Goal: Use online tool/utility: Utilize a website feature to perform a specific function

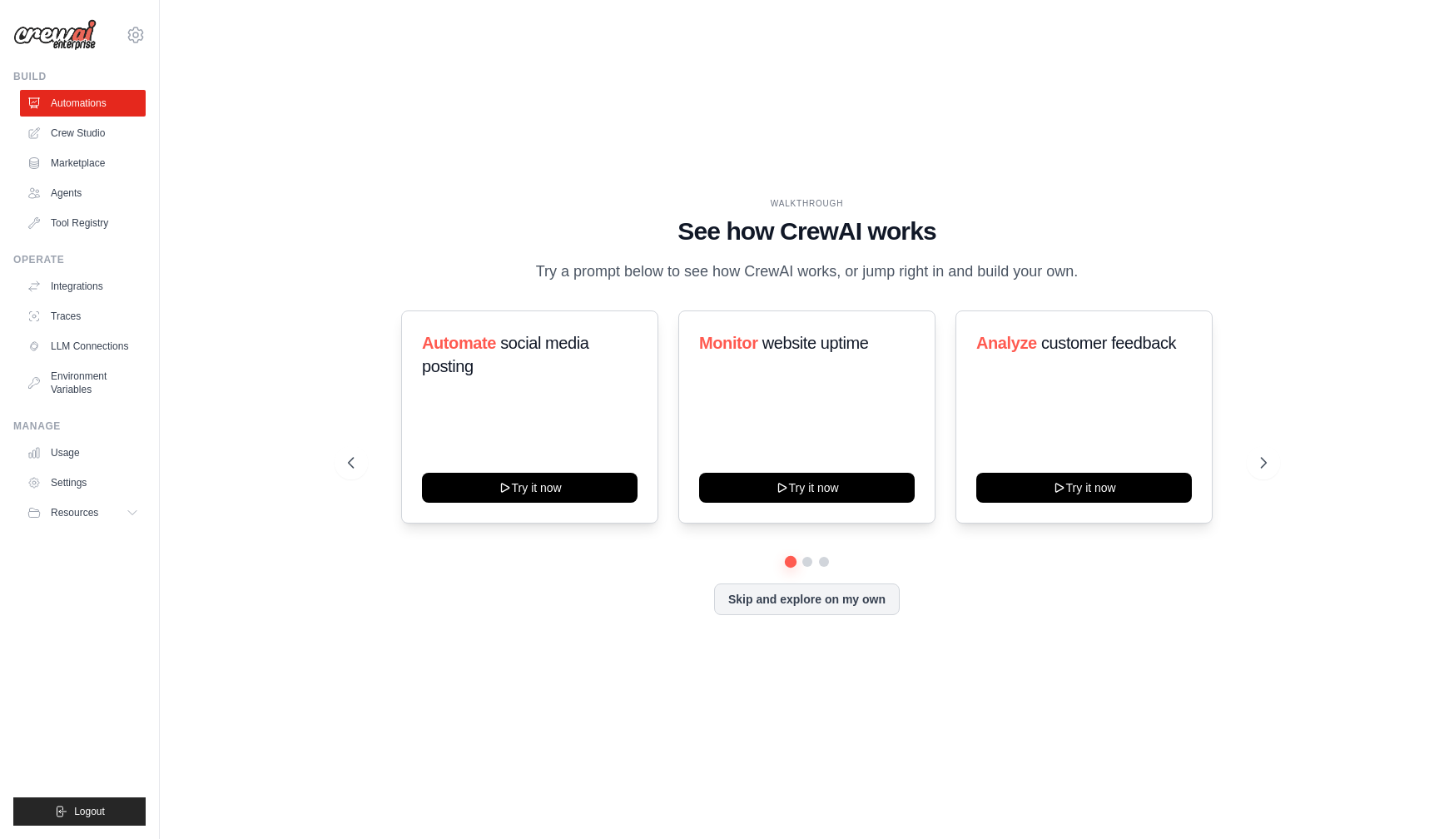
click at [369, 166] on div "WALKTHROUGH See how [PERSON_NAME] works Try a prompt below to see how [PERSON_N…" at bounding box center [806, 420] width 1241 height 806
click at [1271, 463] on icon at bounding box center [1265, 462] width 17 height 17
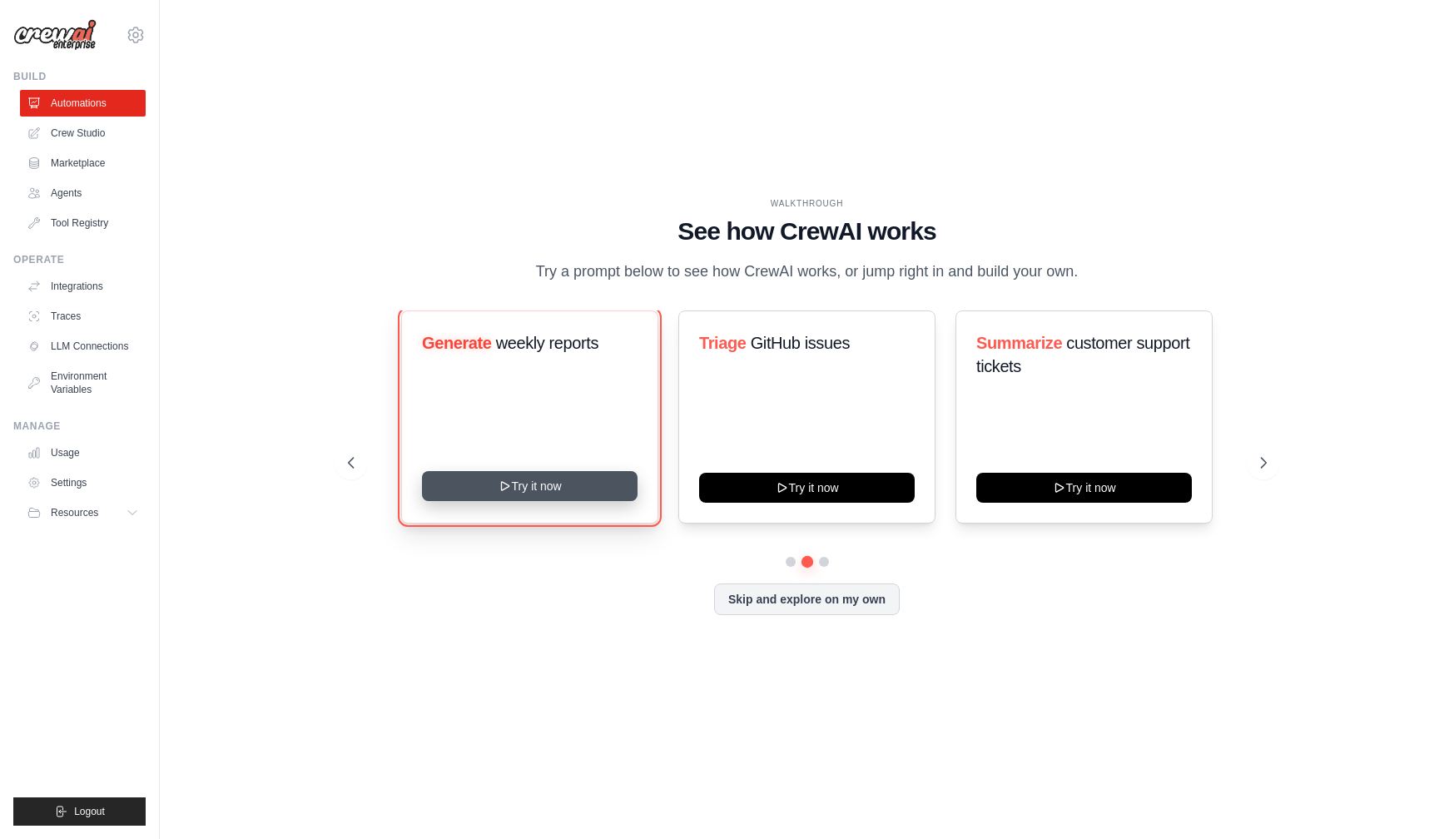
click at [571, 494] on button "Try it now" at bounding box center [530, 486] width 216 height 30
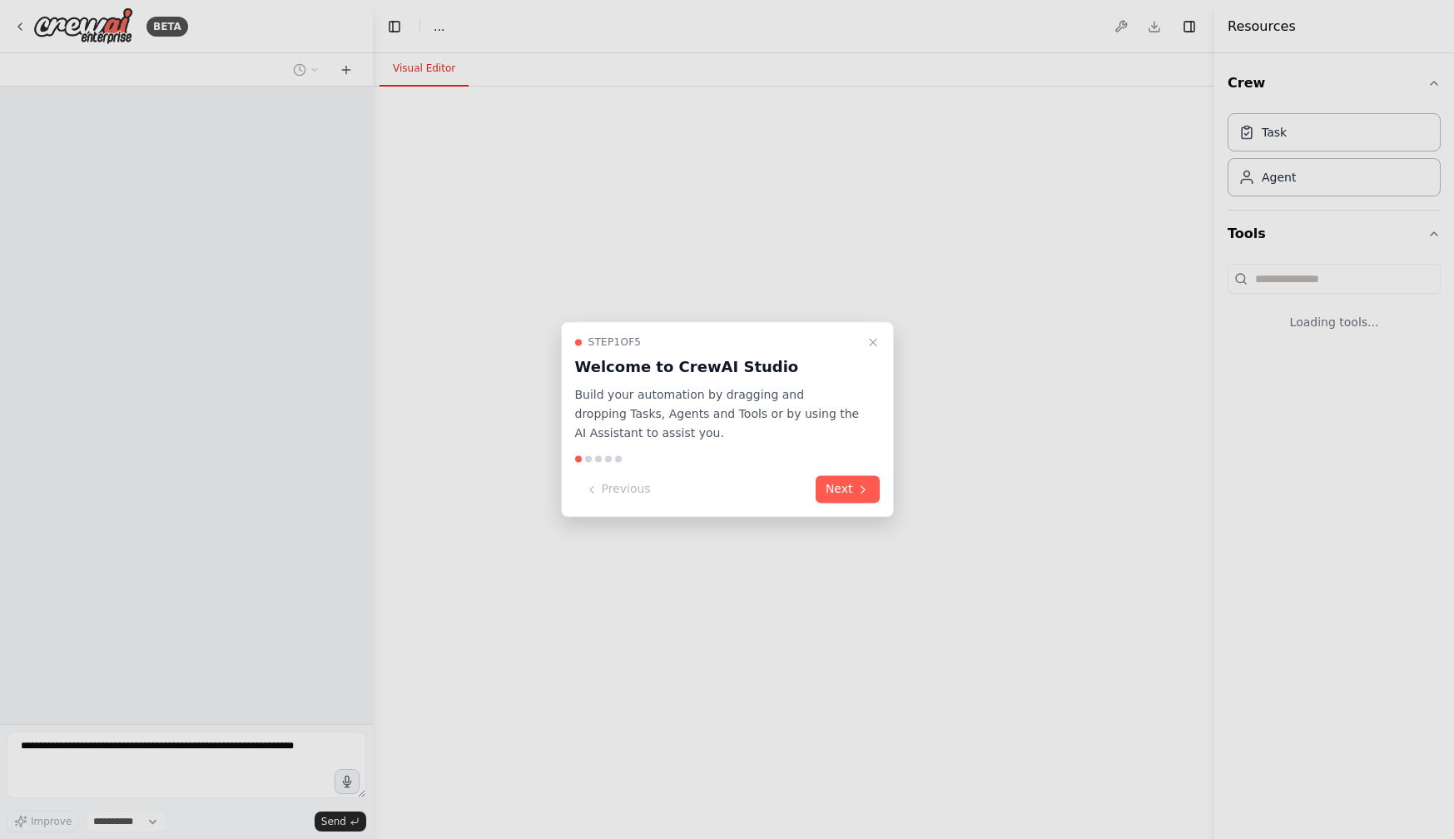
select select "****"
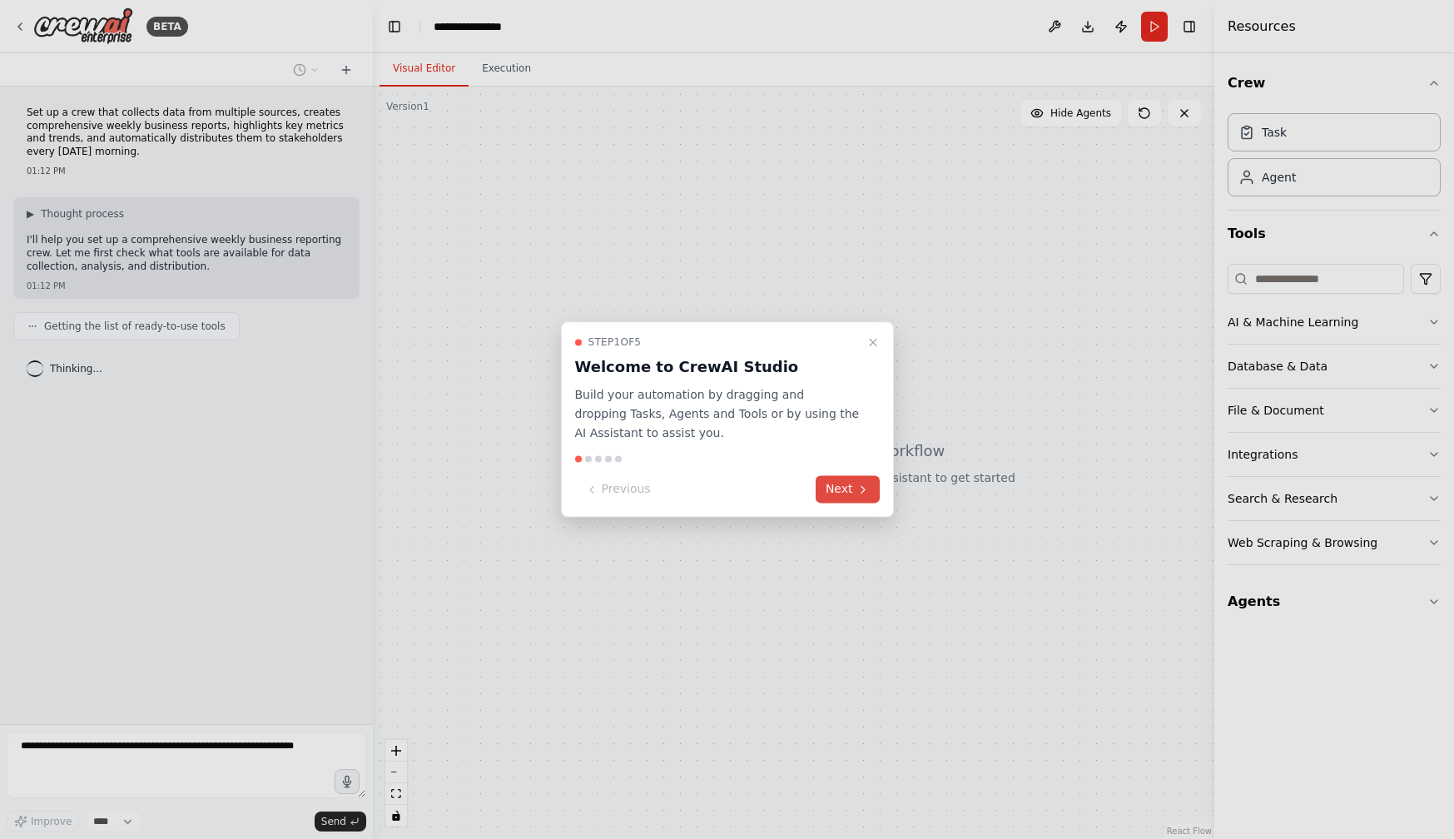
click at [857, 491] on icon at bounding box center [862, 489] width 13 height 13
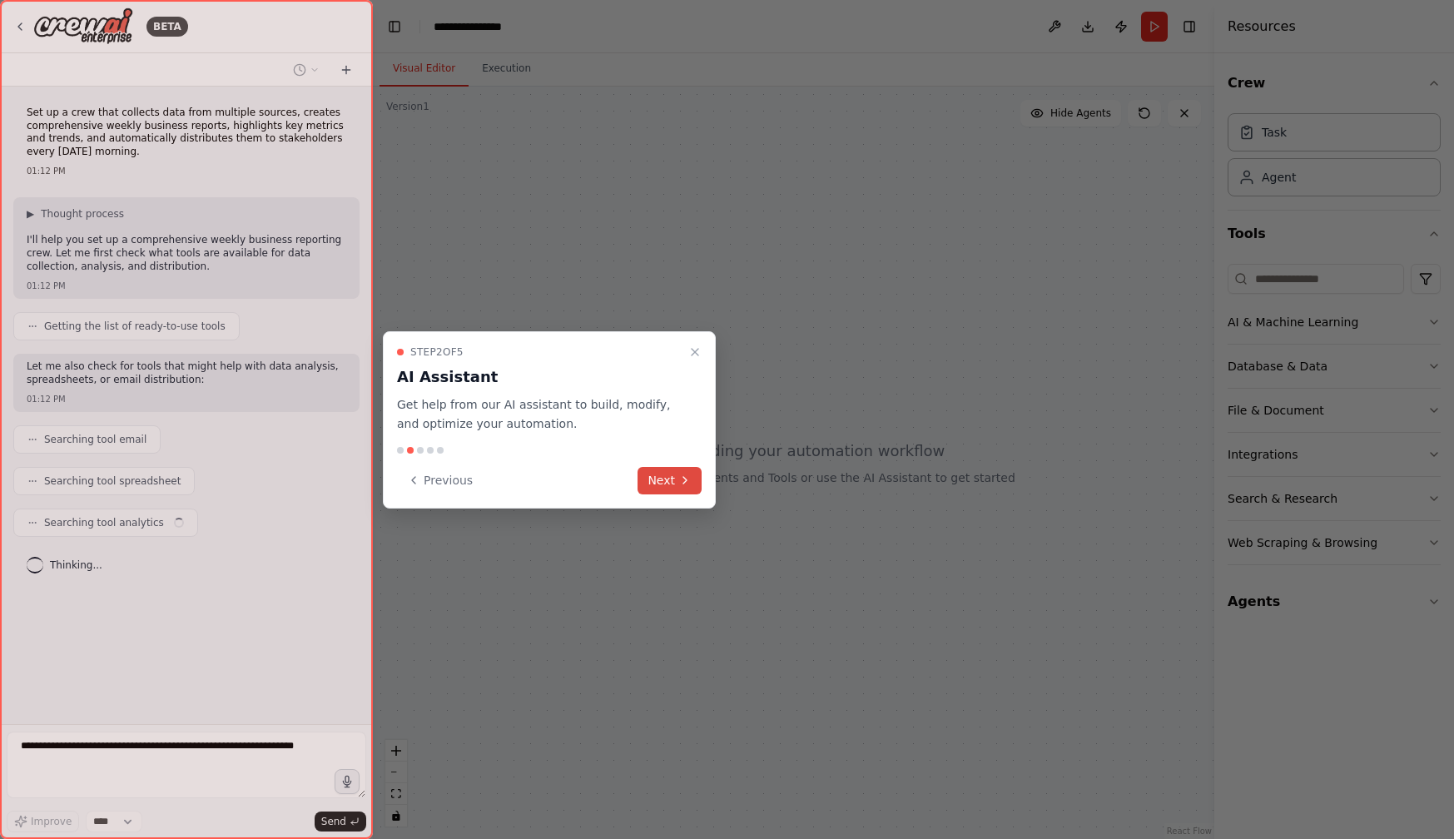
click at [662, 476] on button "Next" at bounding box center [669, 480] width 64 height 27
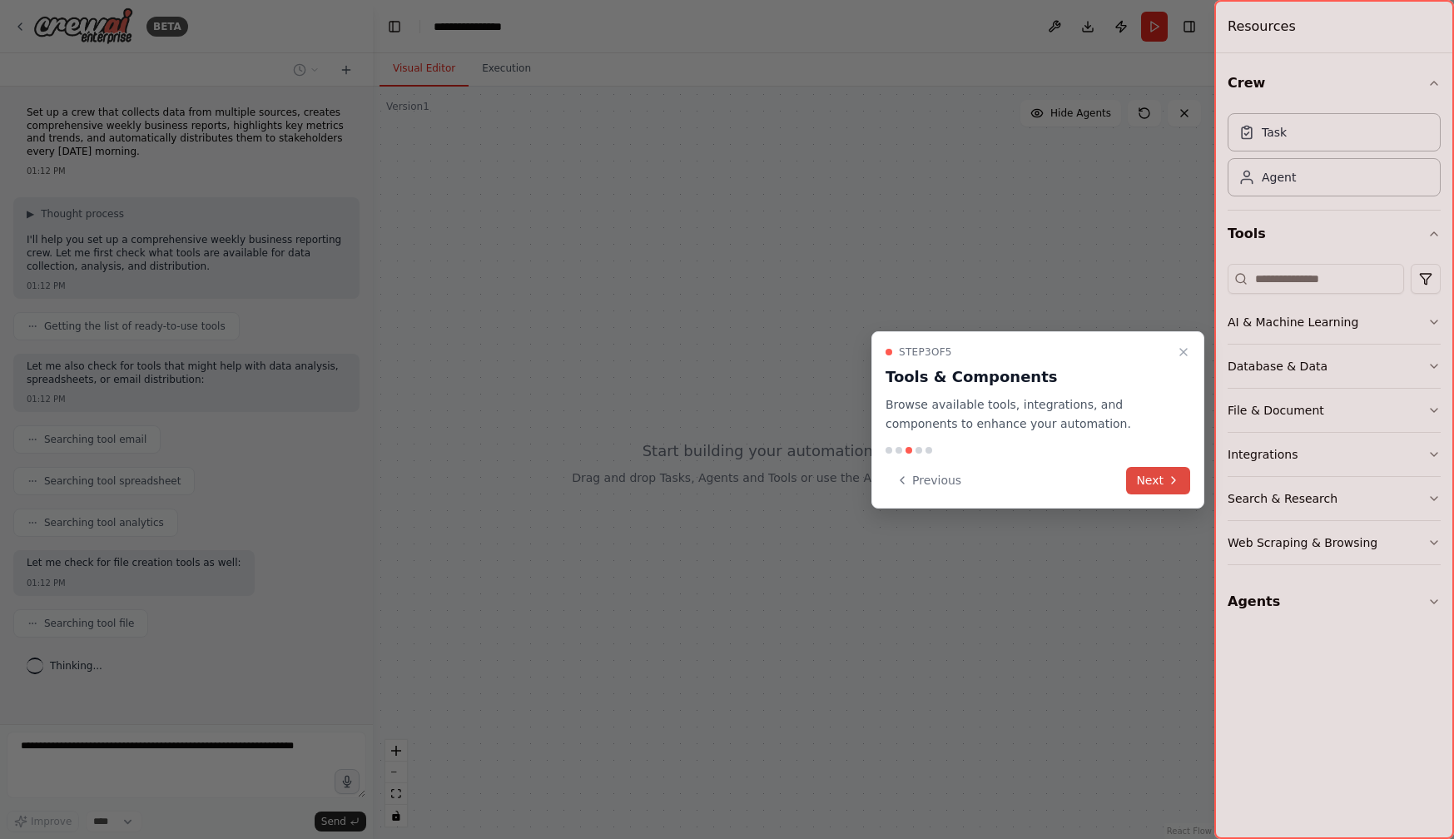
click at [1151, 484] on button "Next" at bounding box center [1158, 480] width 64 height 27
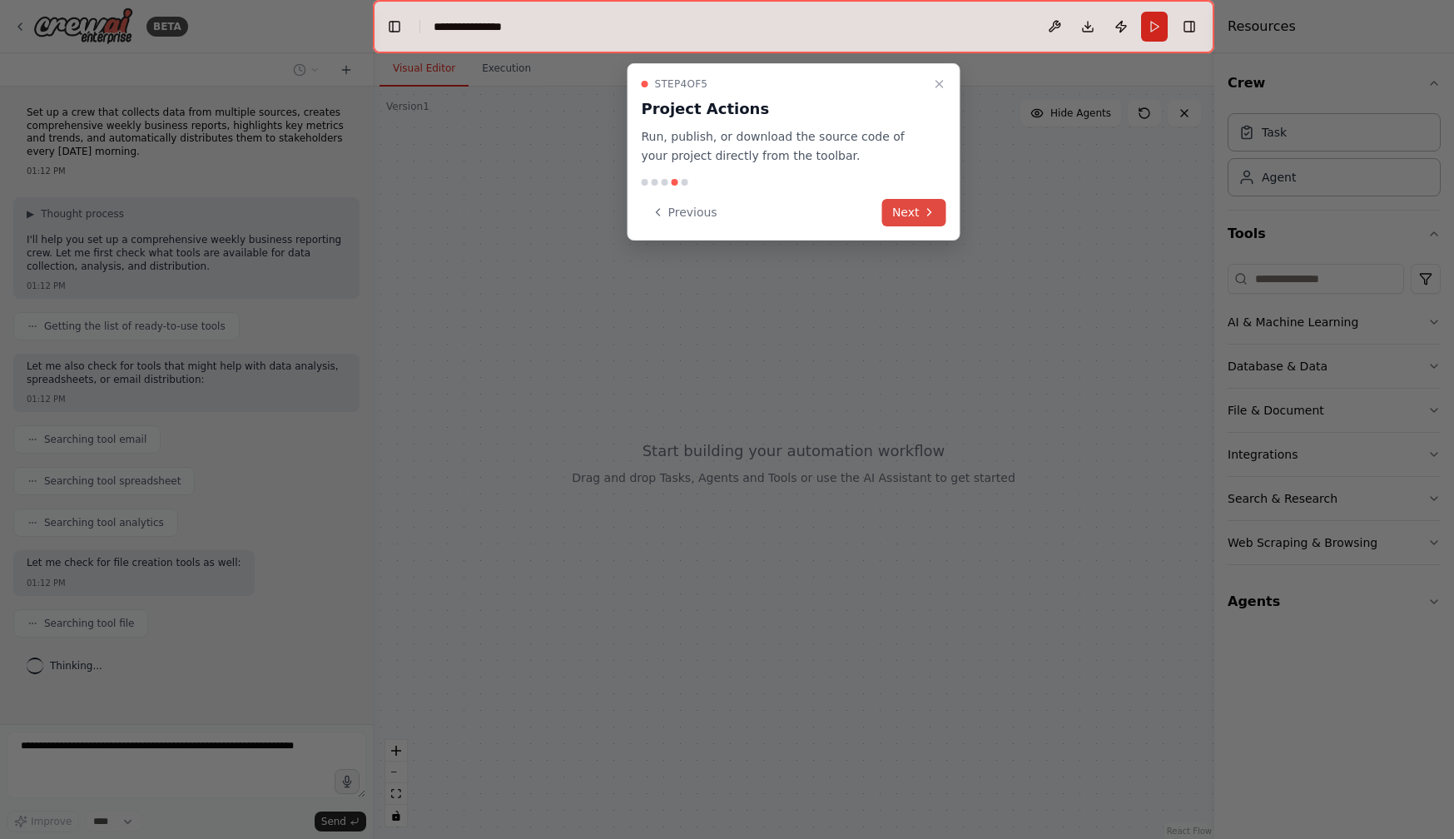
click at [902, 214] on button "Next" at bounding box center [914, 212] width 64 height 27
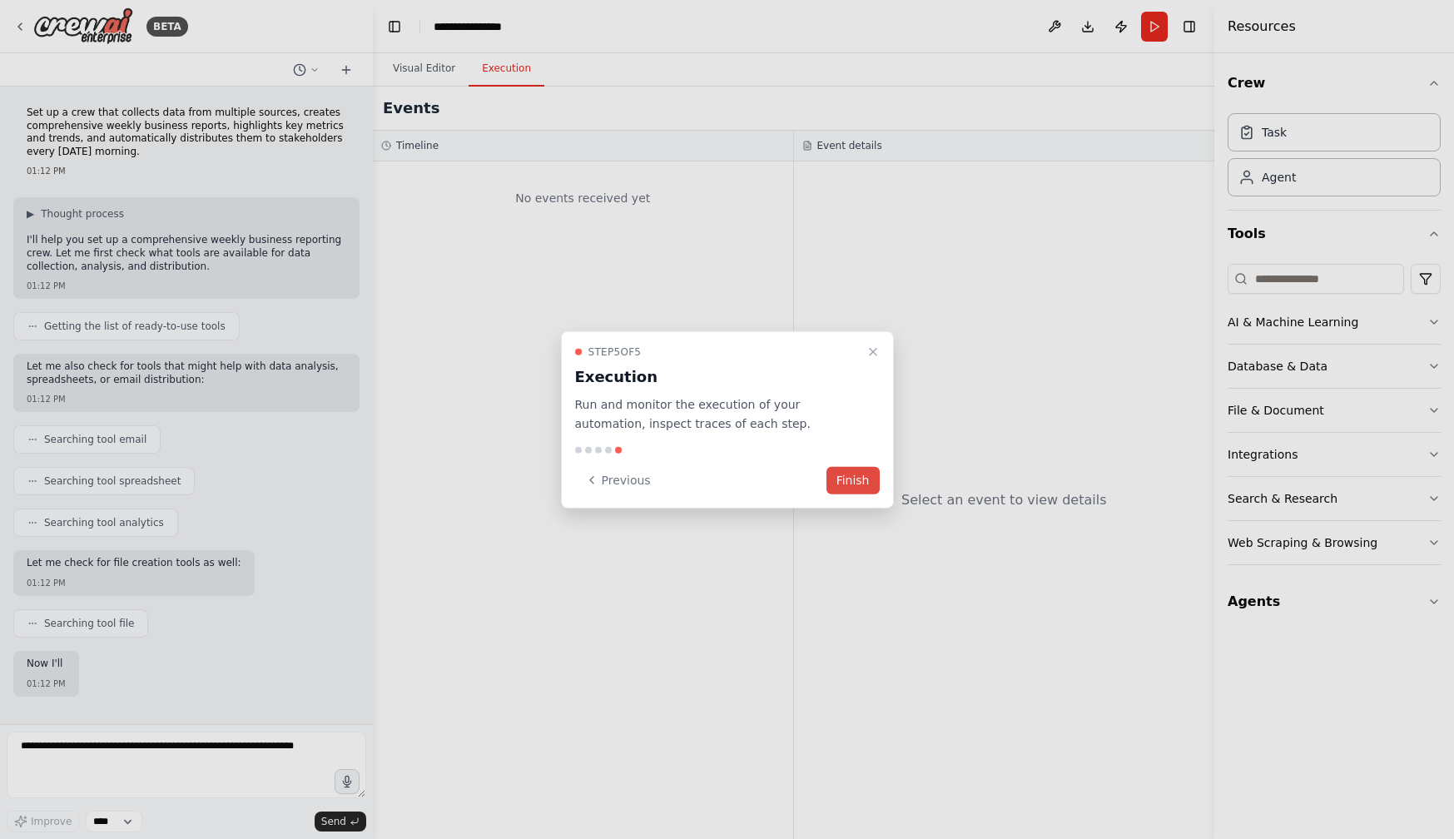
click at [860, 474] on button "Finish" at bounding box center [852, 479] width 53 height 27
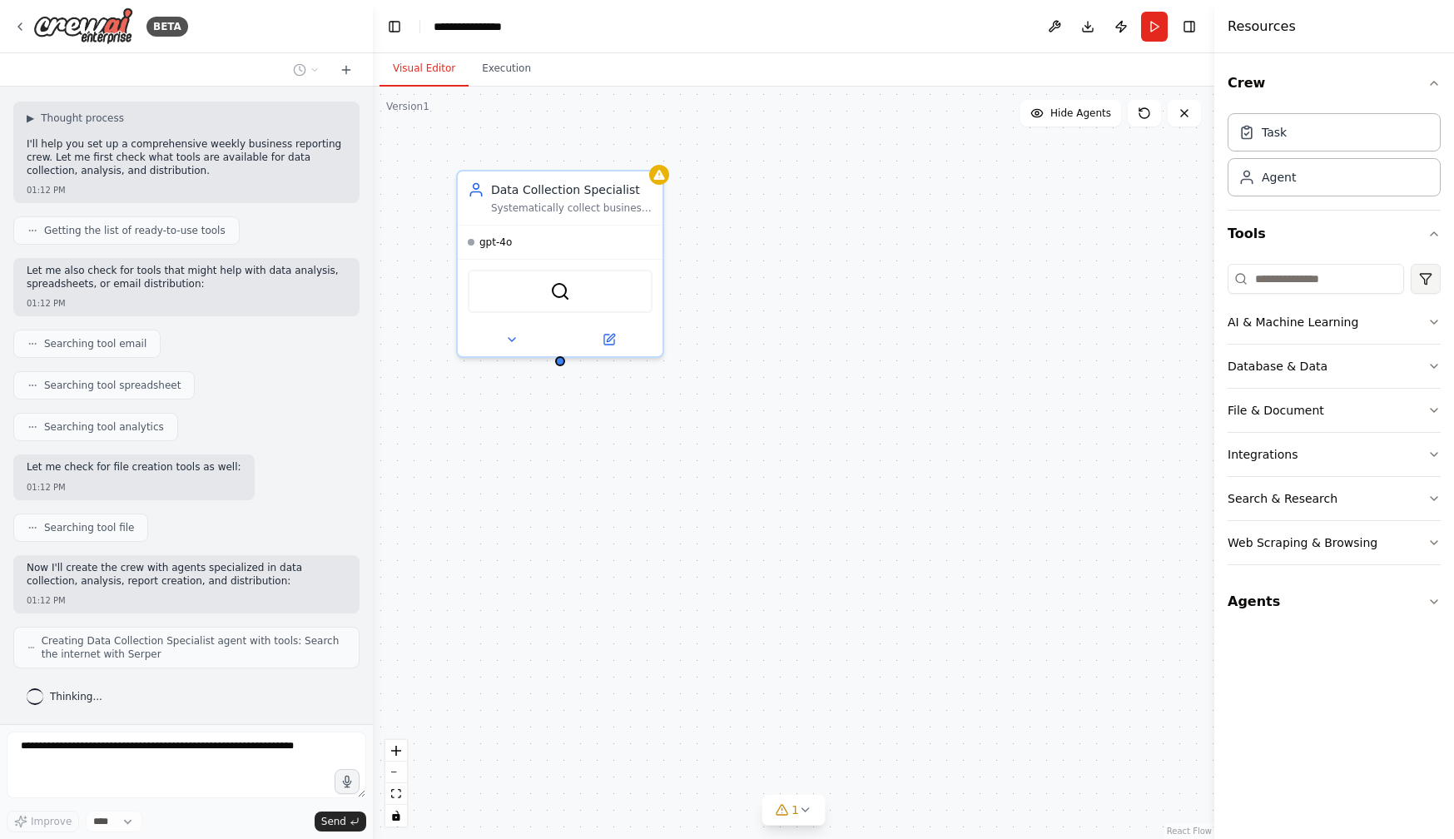
scroll to position [151, 0]
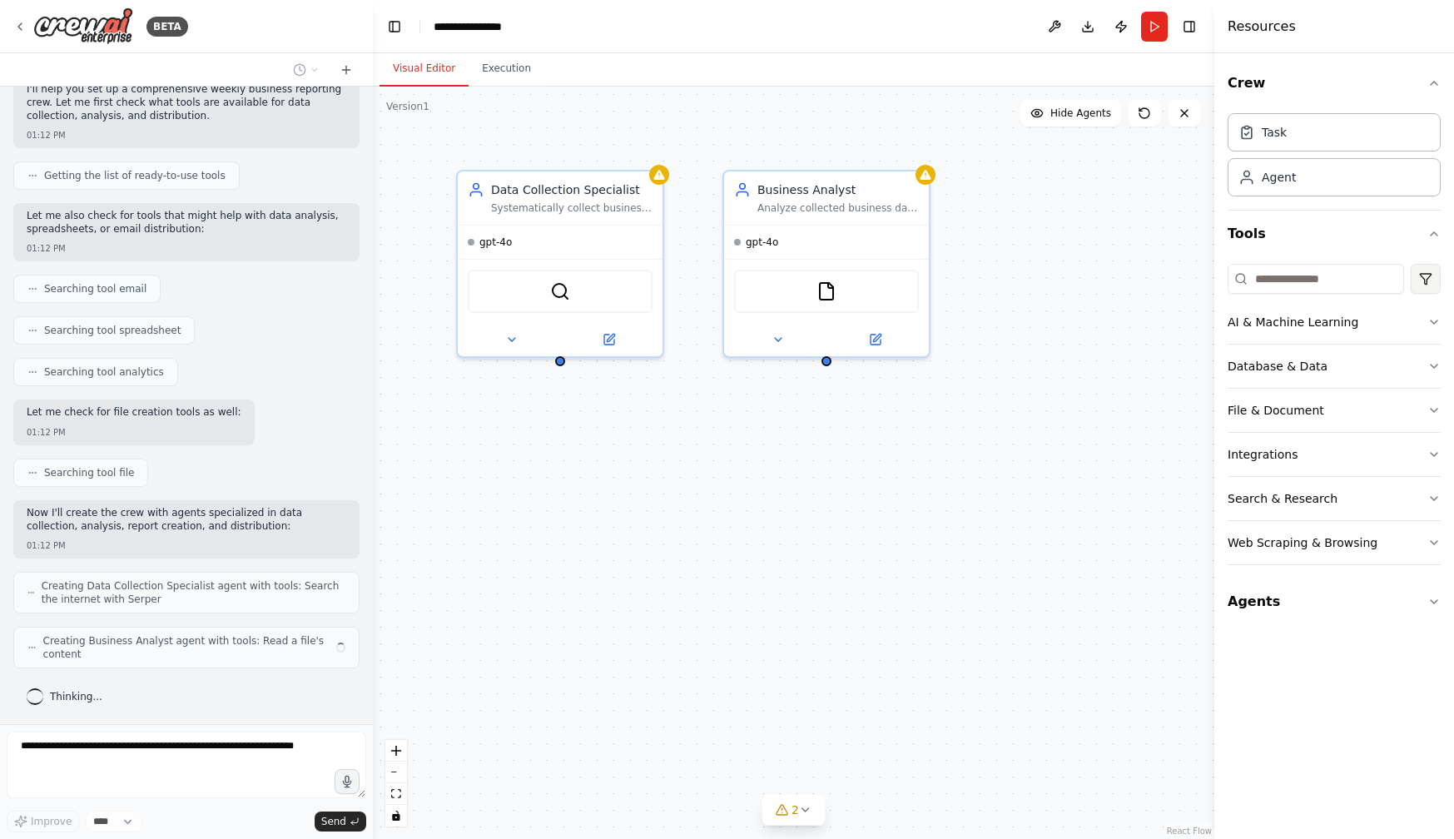
click at [1430, 285] on html "BETA Set up a crew that collects data from multiple sources, creates comprehens…" at bounding box center [727, 419] width 1454 height 839
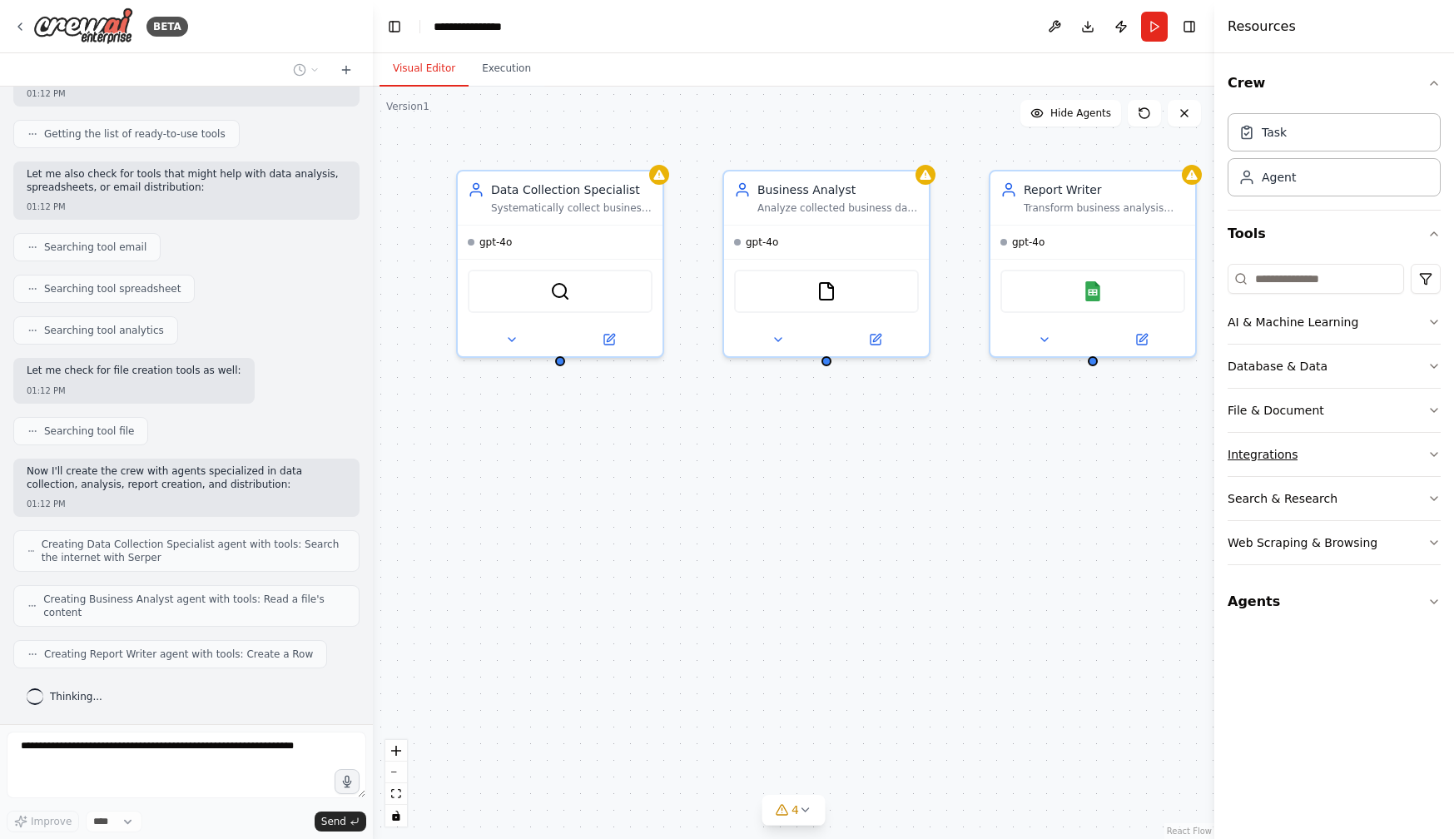
click at [1419, 454] on button "Integrations" at bounding box center [1334, 454] width 213 height 43
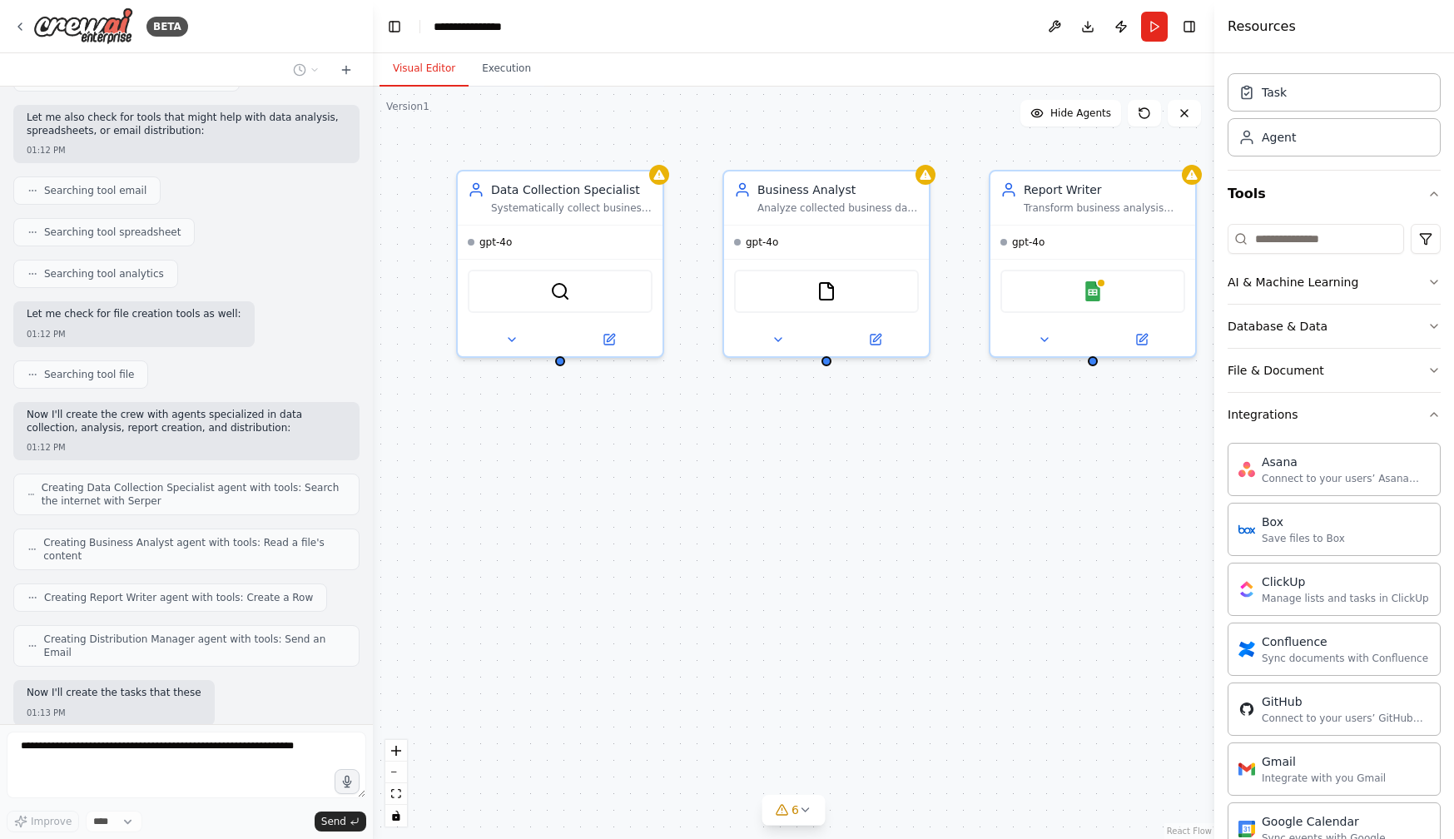
scroll to position [334, 0]
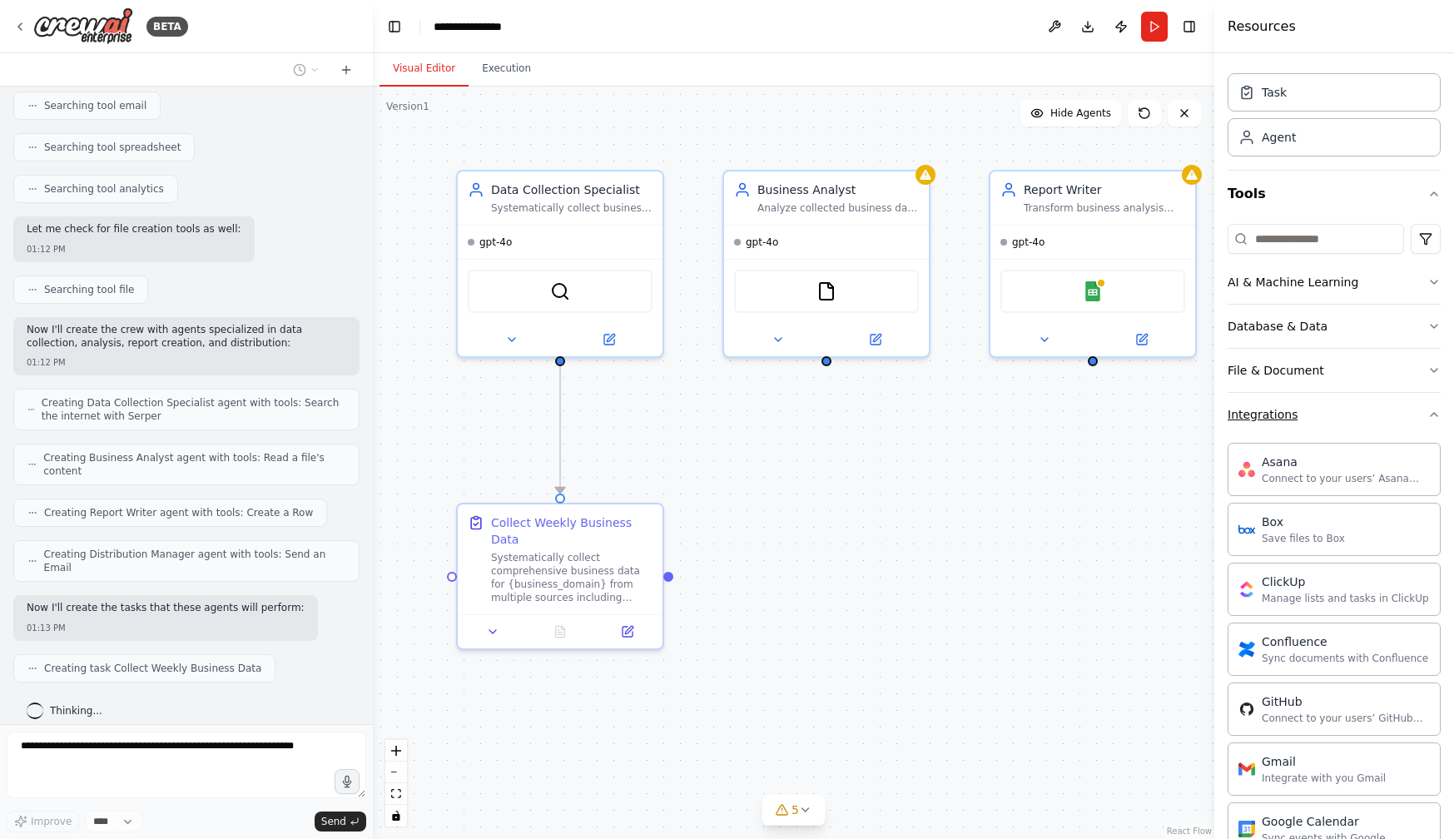
click at [1356, 419] on button "Integrations" at bounding box center [1334, 414] width 213 height 43
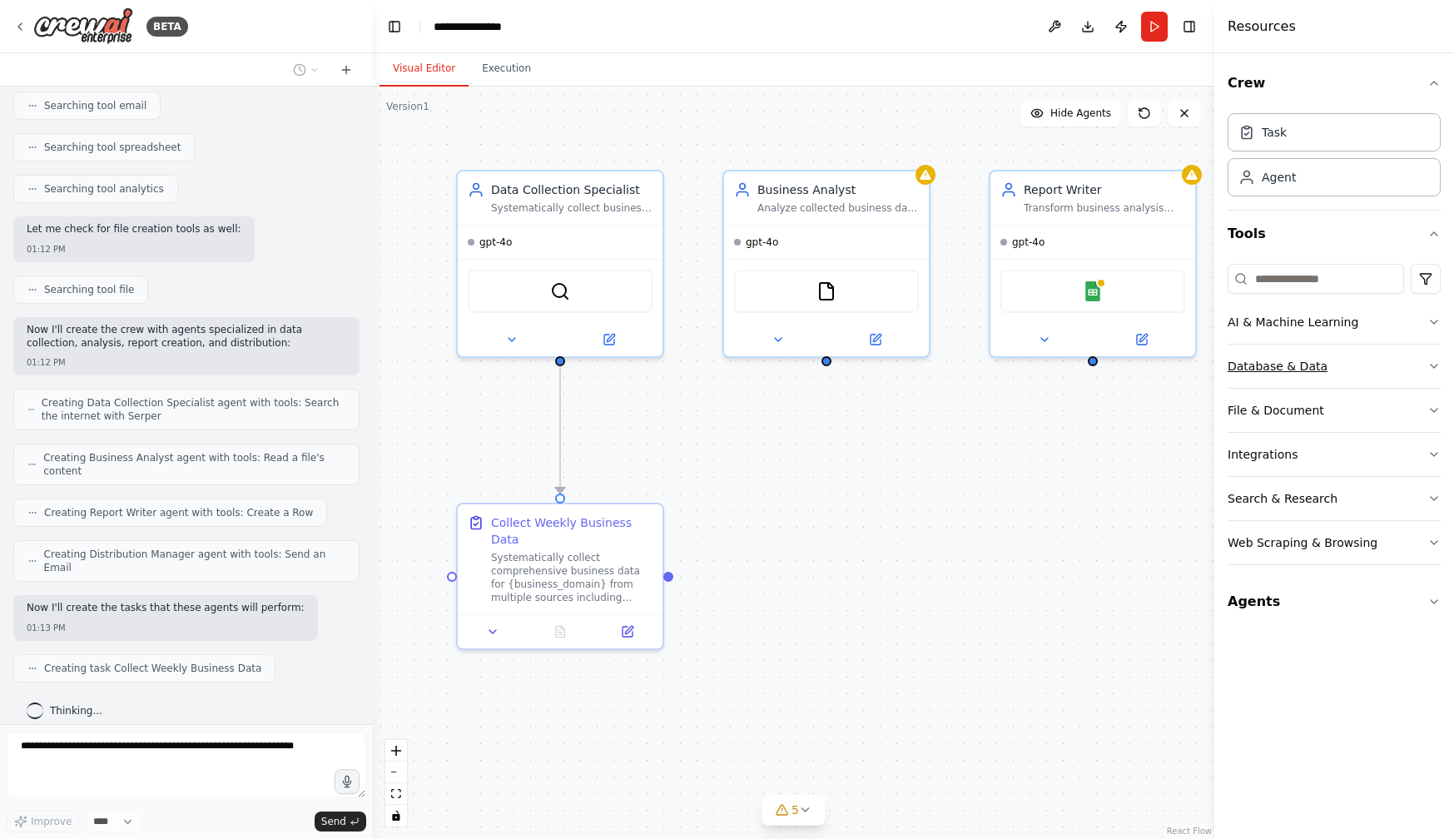
click at [1342, 369] on button "Database & Data" at bounding box center [1334, 366] width 213 height 43
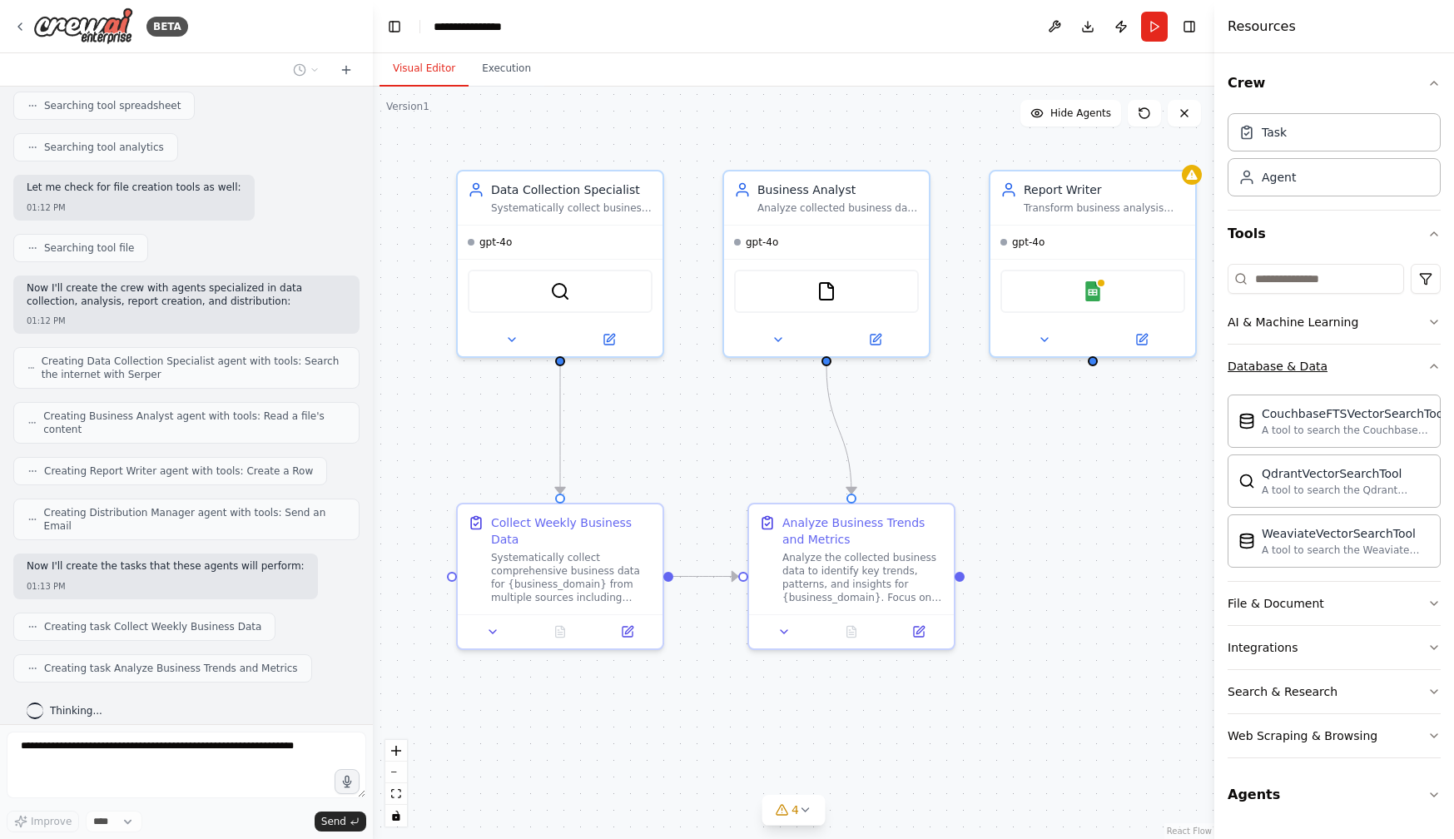
scroll to position [417, 0]
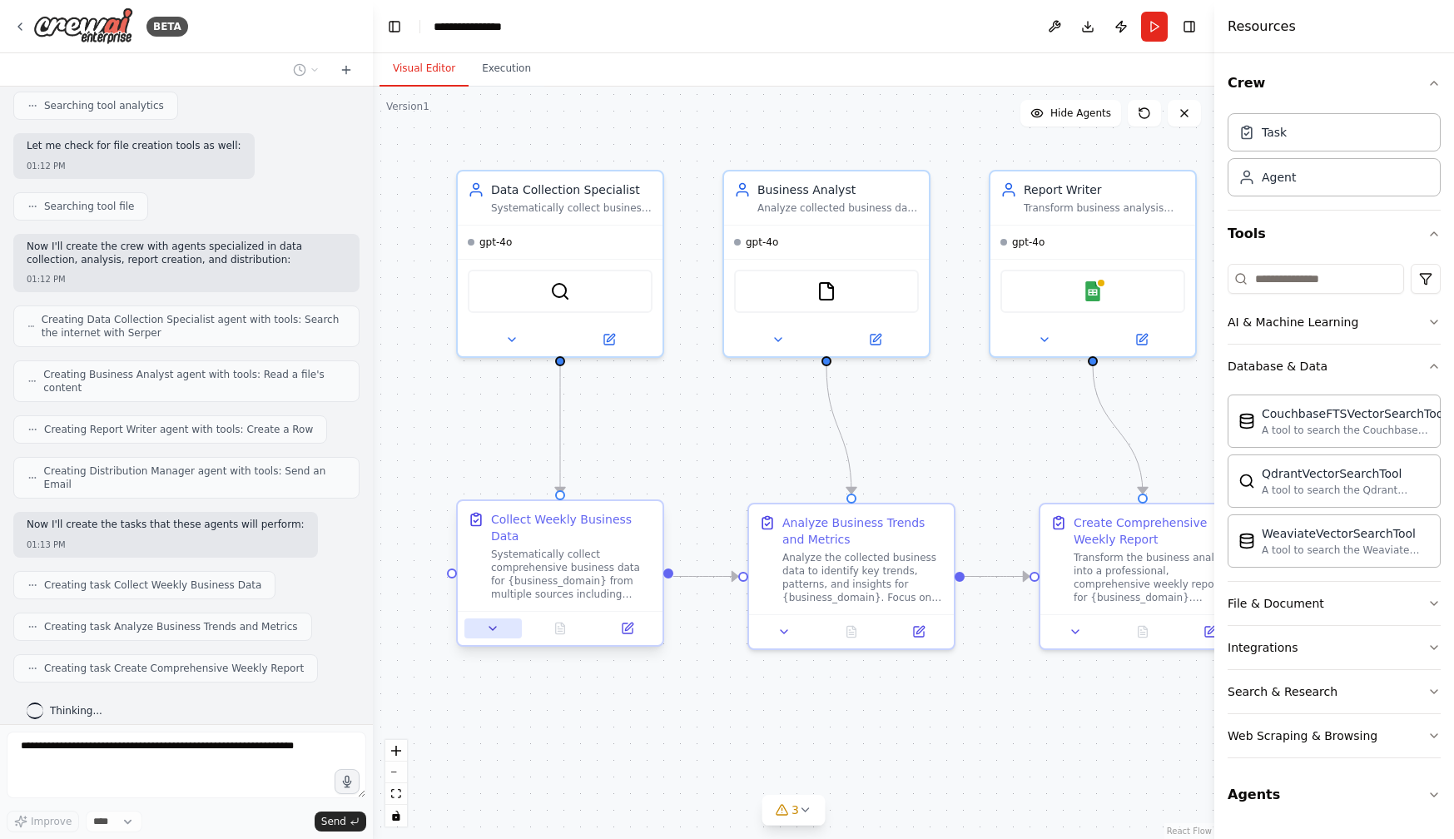
click at [497, 634] on icon at bounding box center [492, 628] width 13 height 13
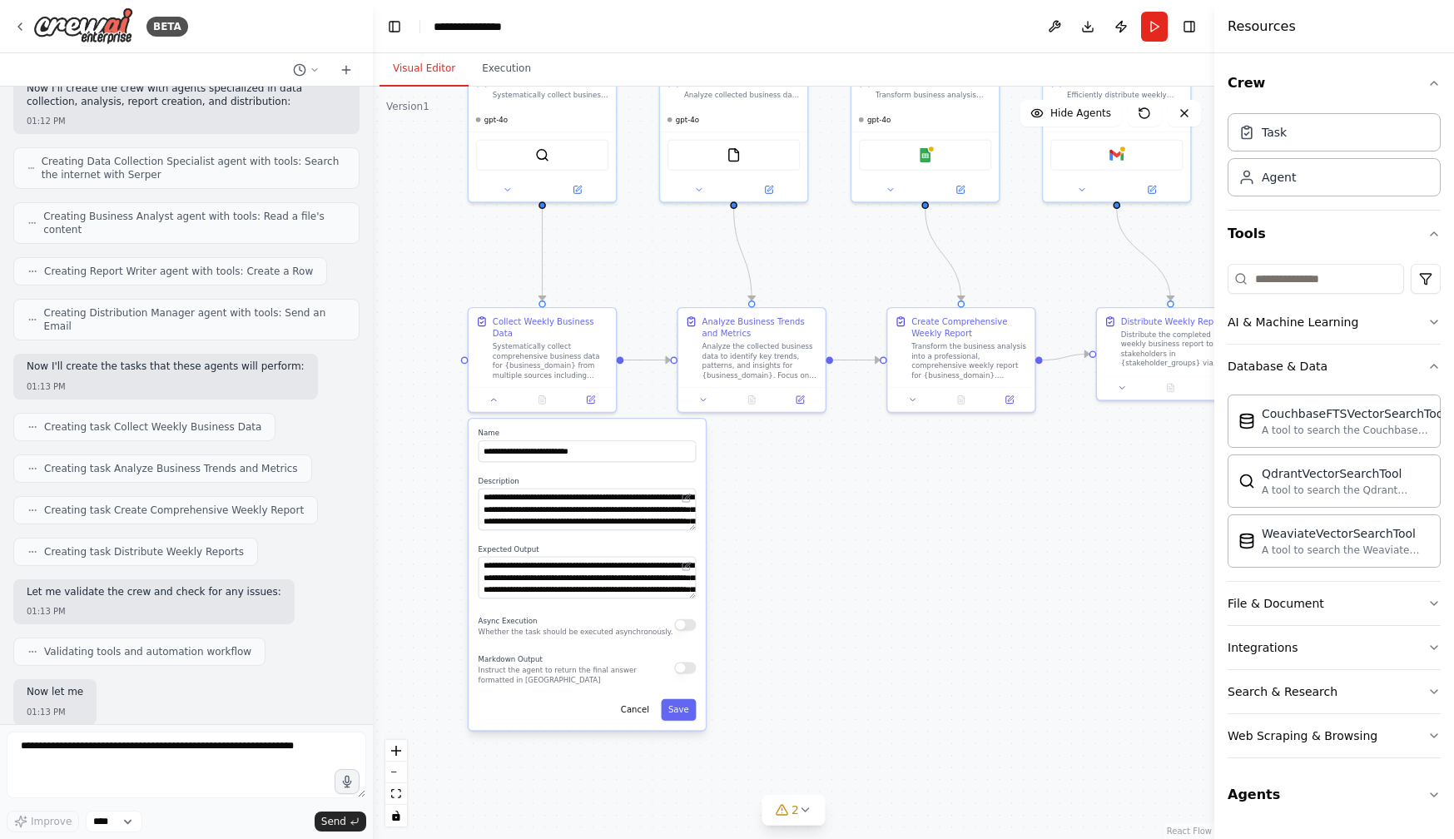
scroll to position [660, 0]
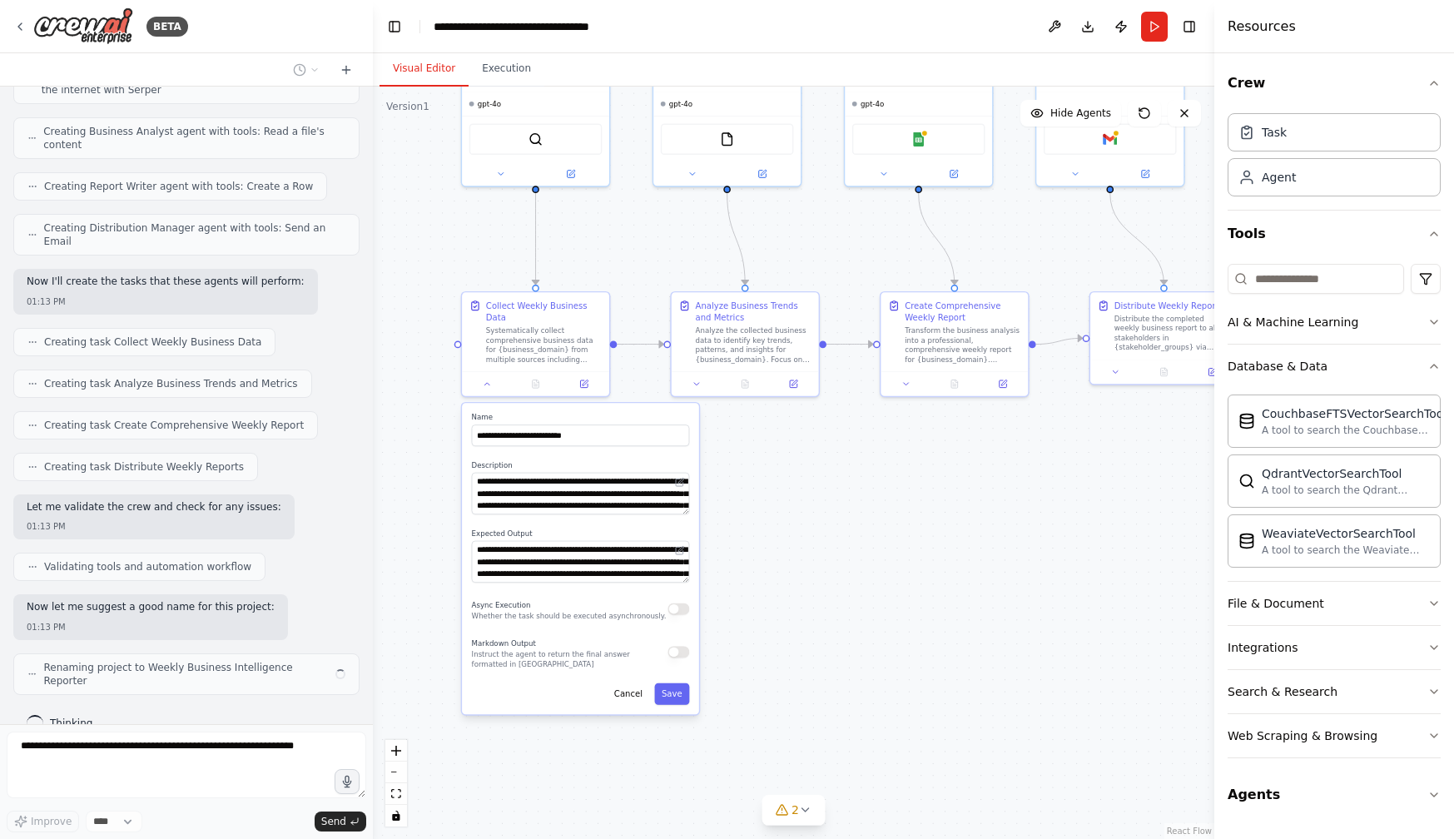
drag, startPoint x: 758, startPoint y: 722, endPoint x: 754, endPoint y: 474, distance: 248.9
click at [754, 474] on div ".deletable-edge-delete-btn { width: 20px; height: 20px; border: 0px solid #ffff…" at bounding box center [793, 463] width 841 height 752
click at [489, 388] on button at bounding box center [487, 381] width 41 height 14
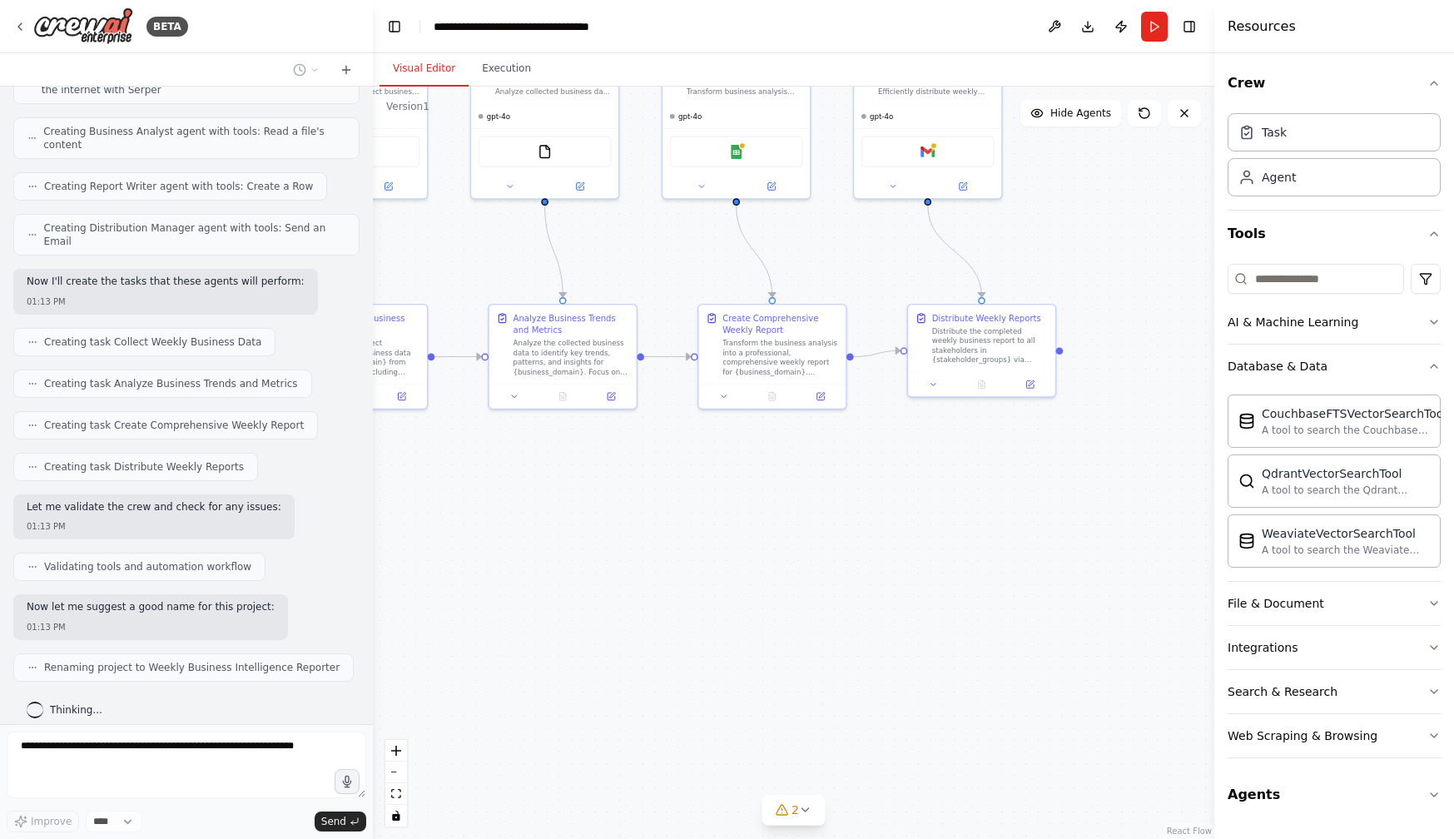
drag, startPoint x: 937, startPoint y: 516, endPoint x: 755, endPoint y: 528, distance: 182.7
click at [755, 528] on div ".deletable-edge-delete-btn { width: 20px; height: 20px; border: 0px solid #ffff…" at bounding box center [793, 463] width 841 height 752
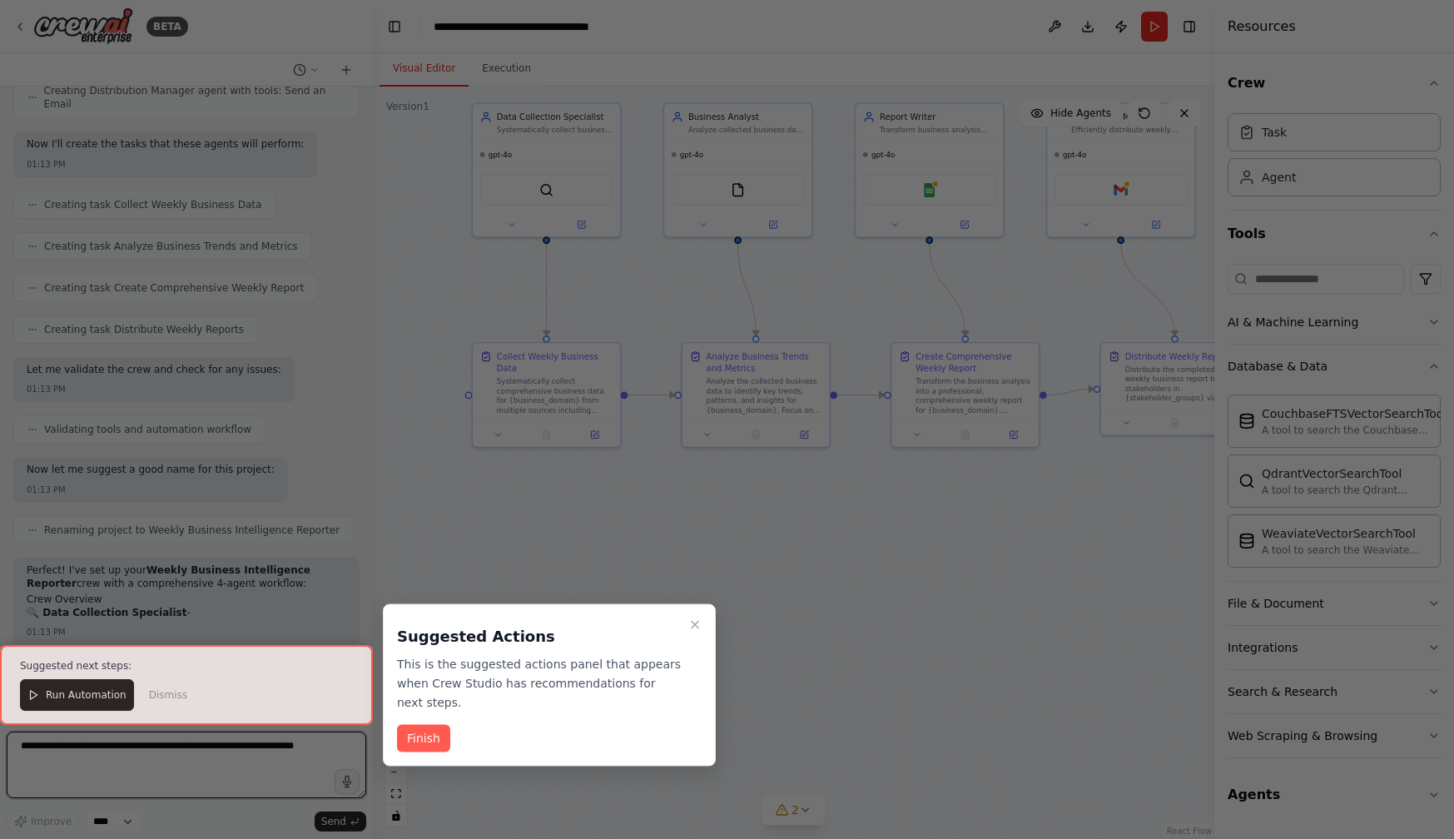
drag, startPoint x: 719, startPoint y: 528, endPoint x: 899, endPoint y: 564, distance: 183.4
click at [899, 564] on div "BETA Set up a crew that collects data from multiple sources, creates comprehens…" at bounding box center [727, 419] width 1454 height 839
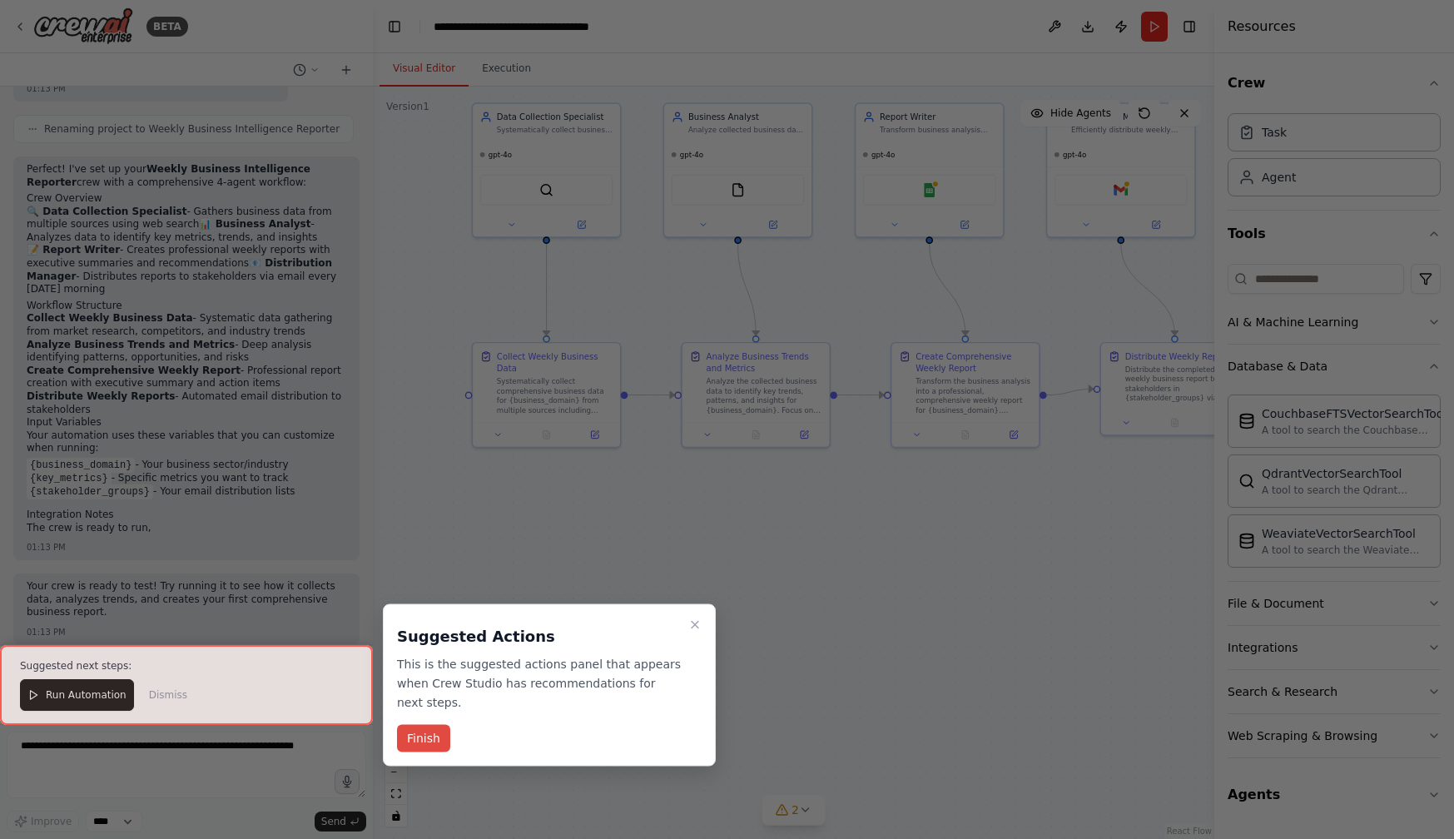
click at [426, 732] on button "Finish" at bounding box center [423, 738] width 53 height 27
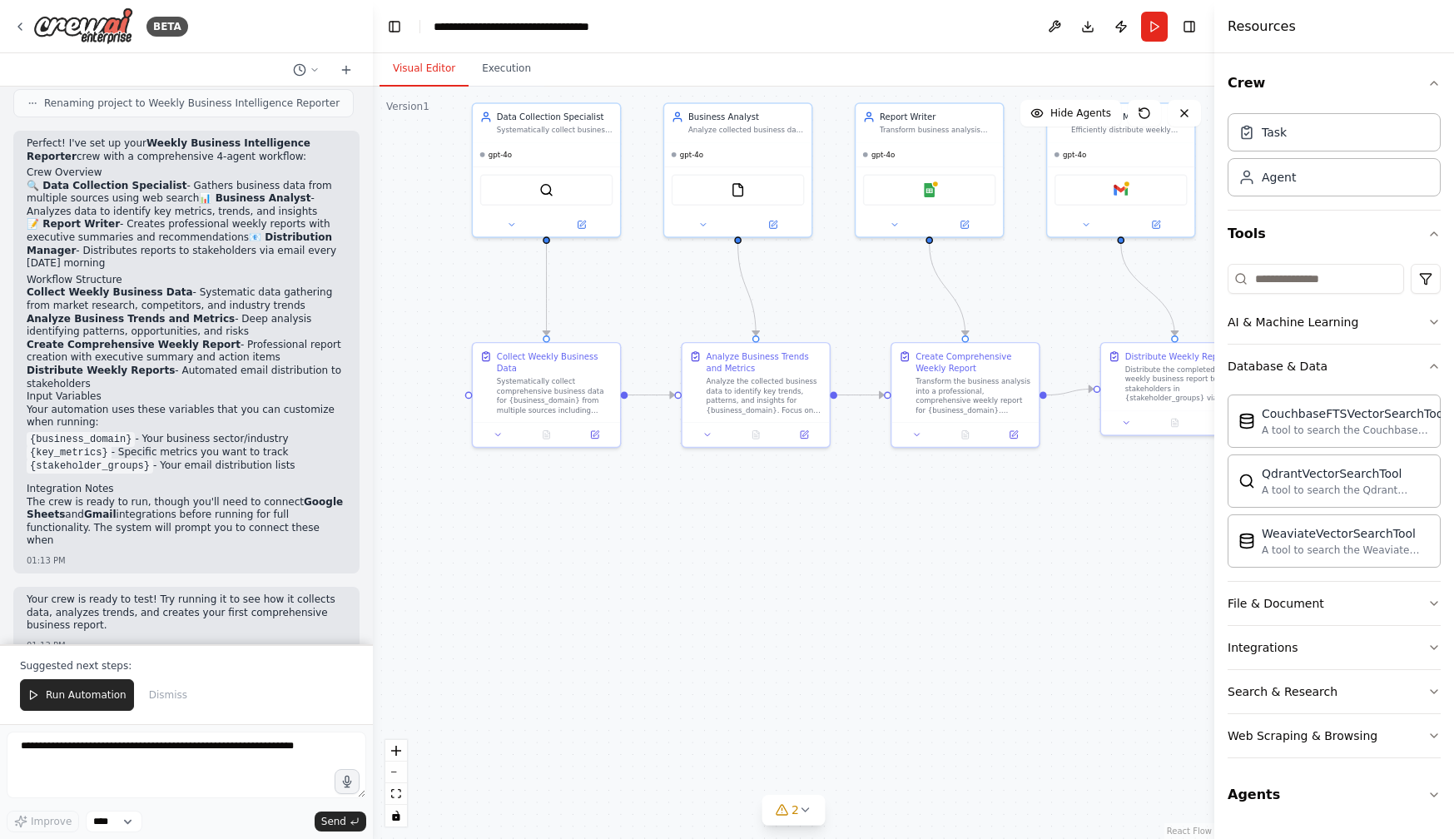
scroll to position [1237, 0]
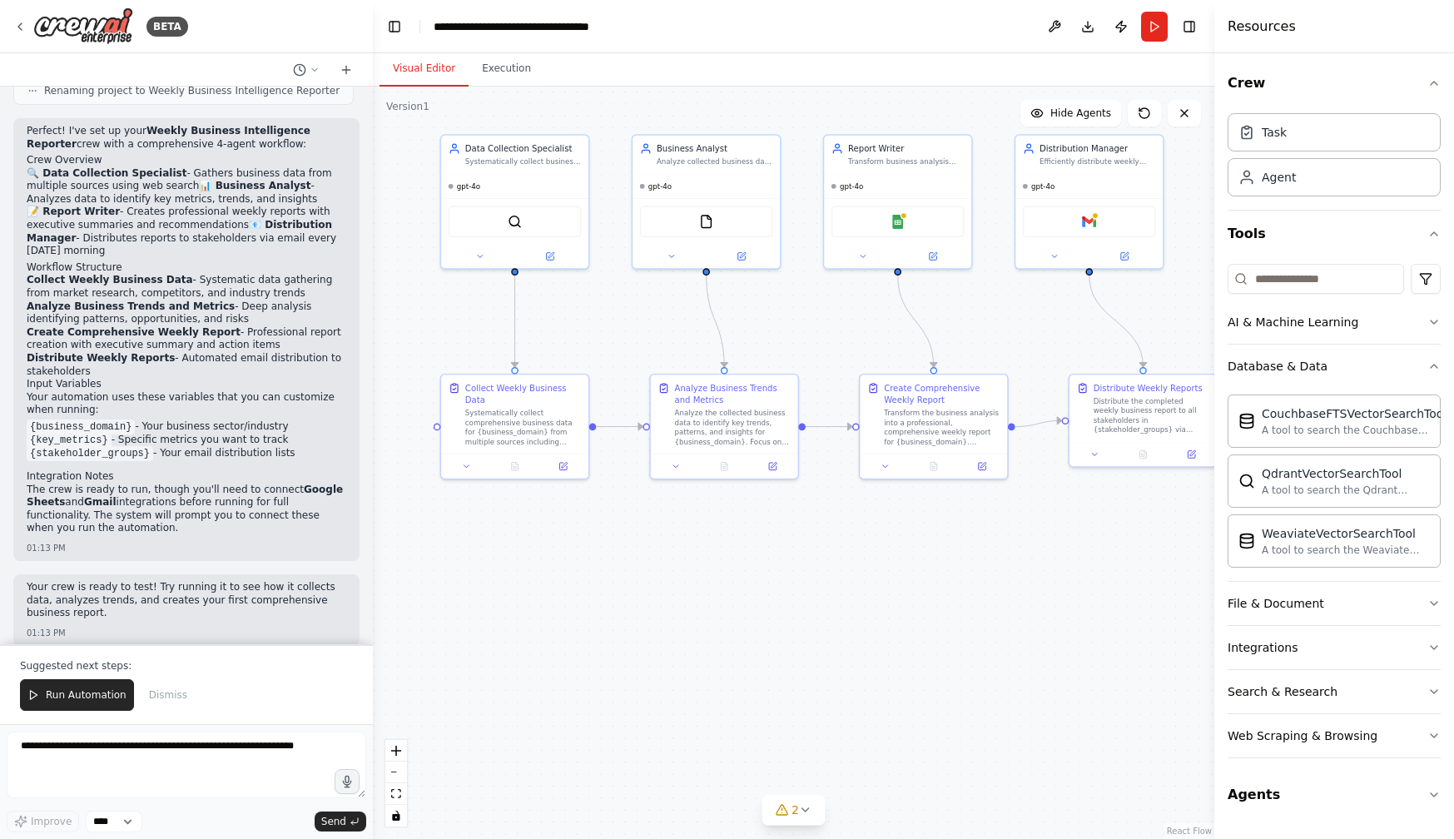
drag, startPoint x: 732, startPoint y: 555, endPoint x: 701, endPoint y: 587, distance: 44.7
click at [701, 587] on div ".deletable-edge-delete-btn { width: 20px; height: 20px; border: 0px solid #ffff…" at bounding box center [793, 463] width 841 height 752
click at [1434, 366] on icon "button" at bounding box center [1433, 366] width 13 height 13
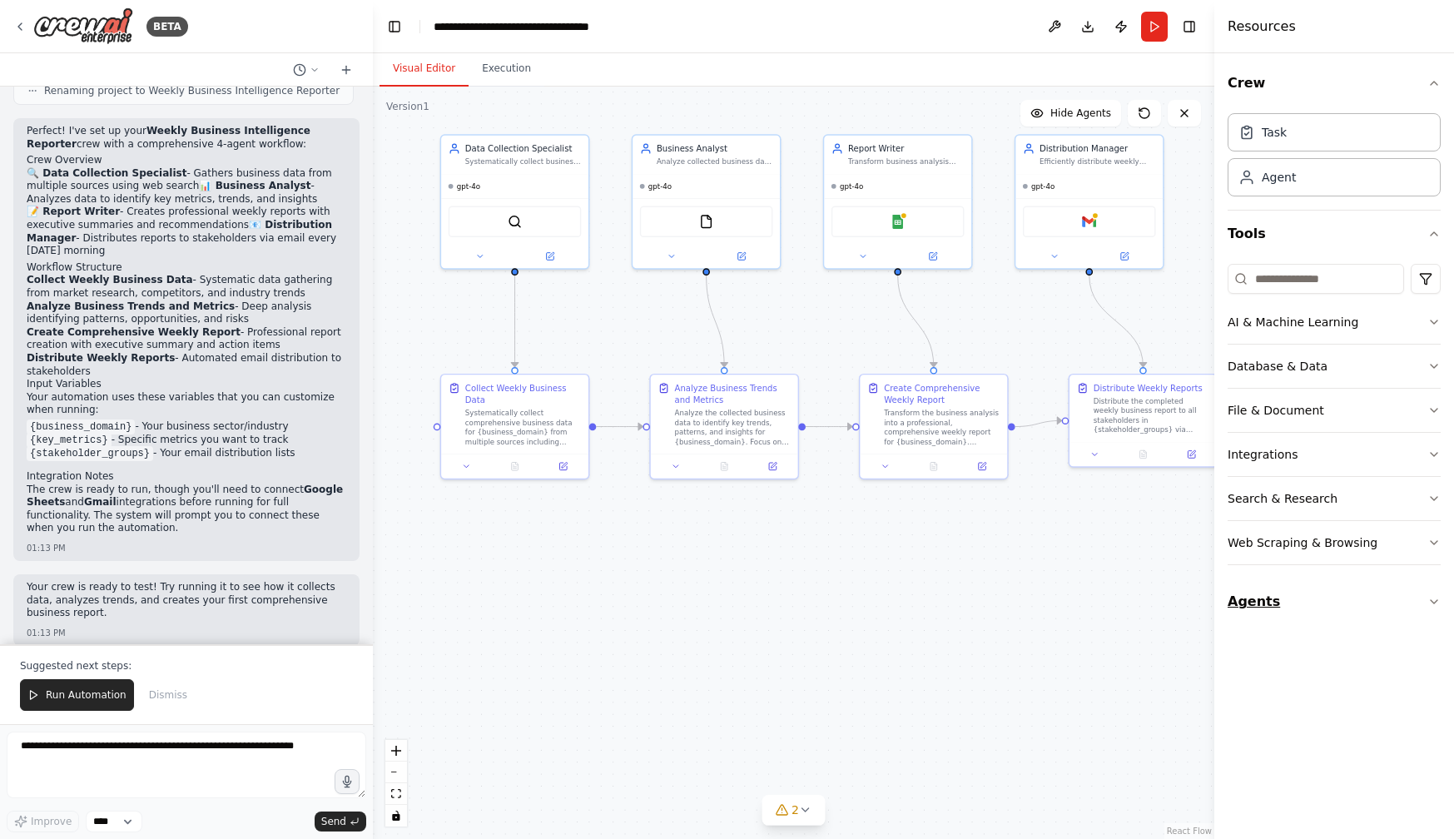
click at [1435, 598] on icon "button" at bounding box center [1433, 601] width 13 height 13
click at [1431, 551] on button "Web Scraping & Browsing" at bounding box center [1334, 542] width 213 height 43
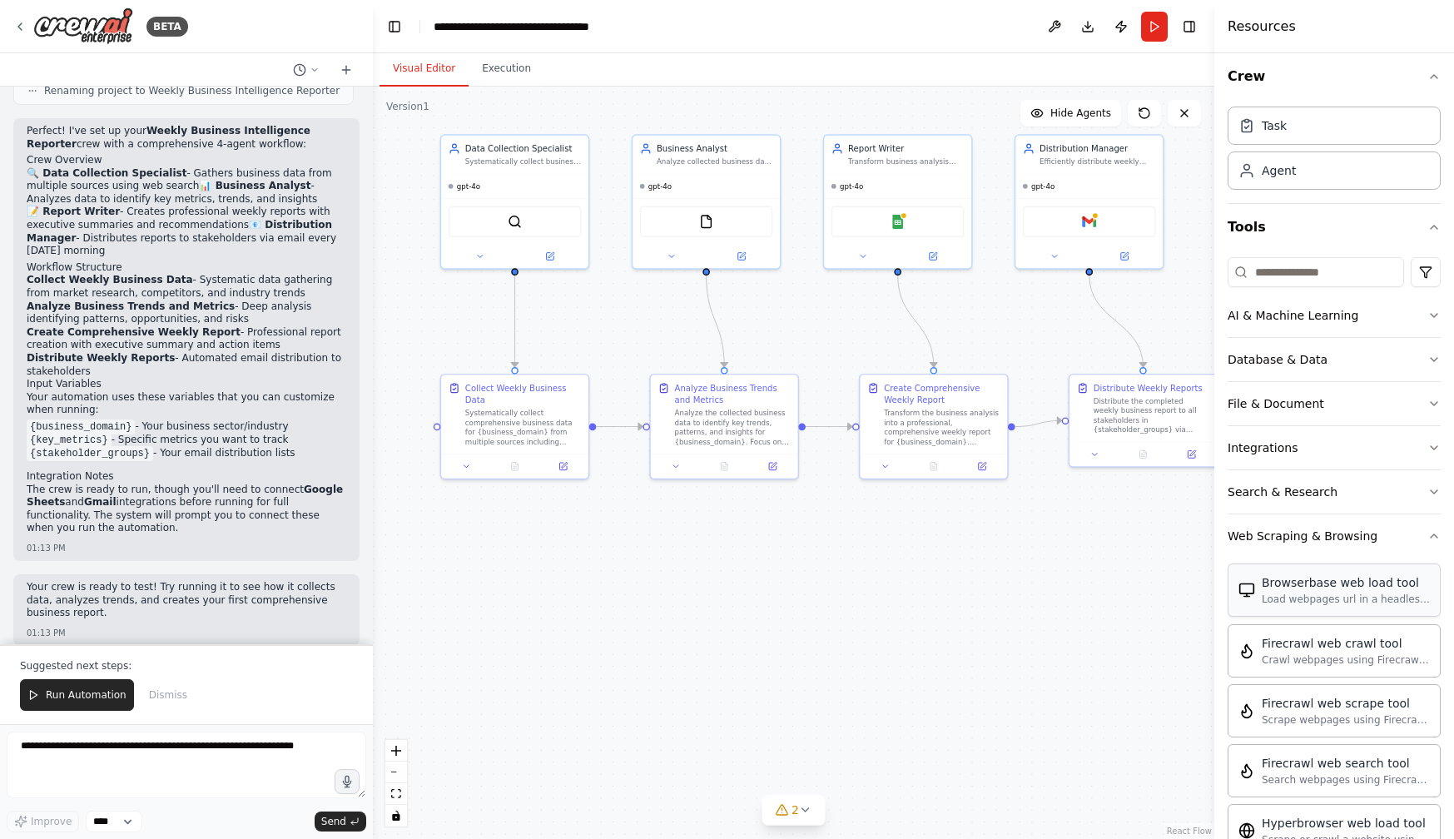
scroll to position [0, 0]
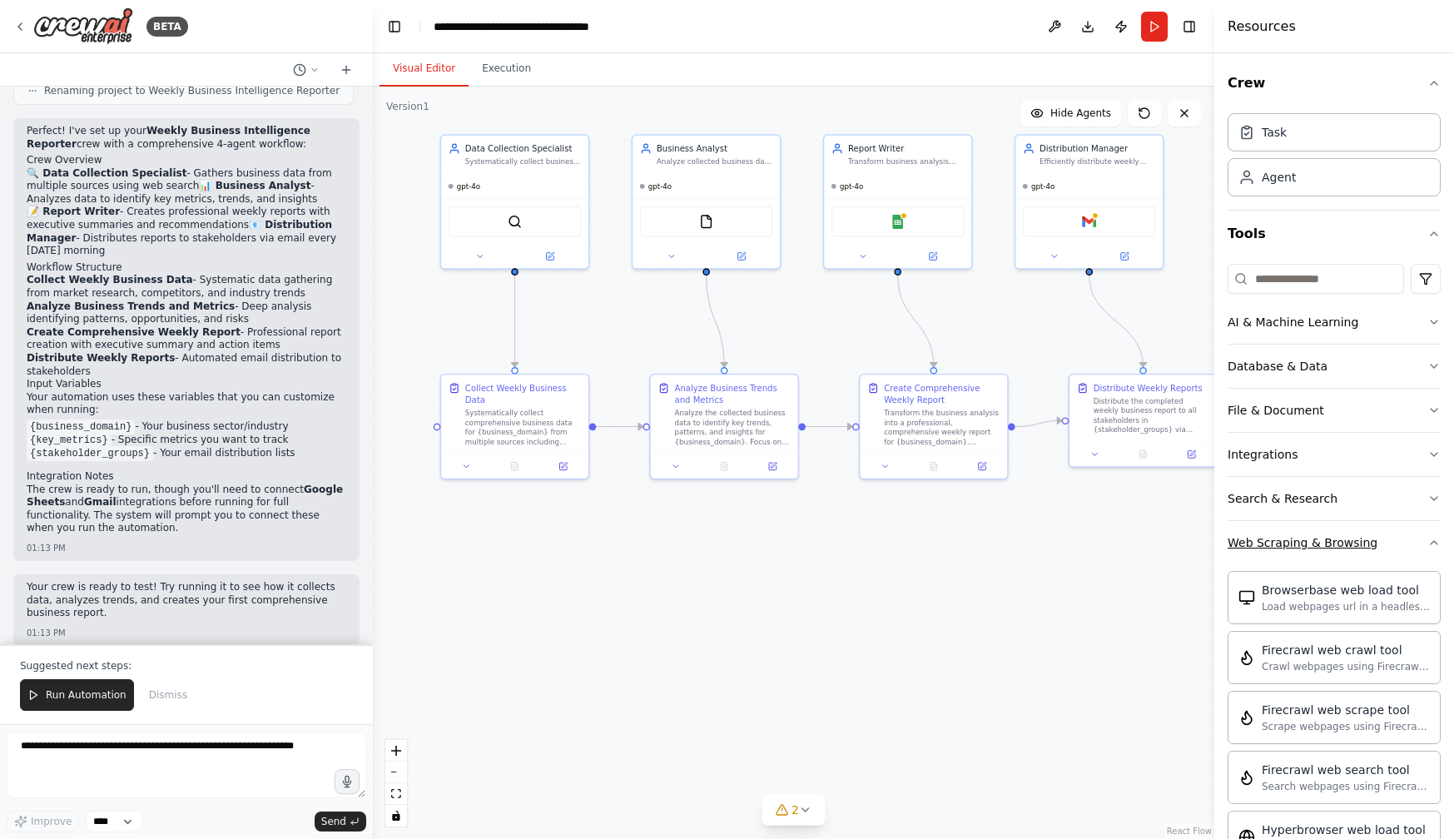
click at [1433, 543] on icon "button" at bounding box center [1433, 542] width 13 height 13
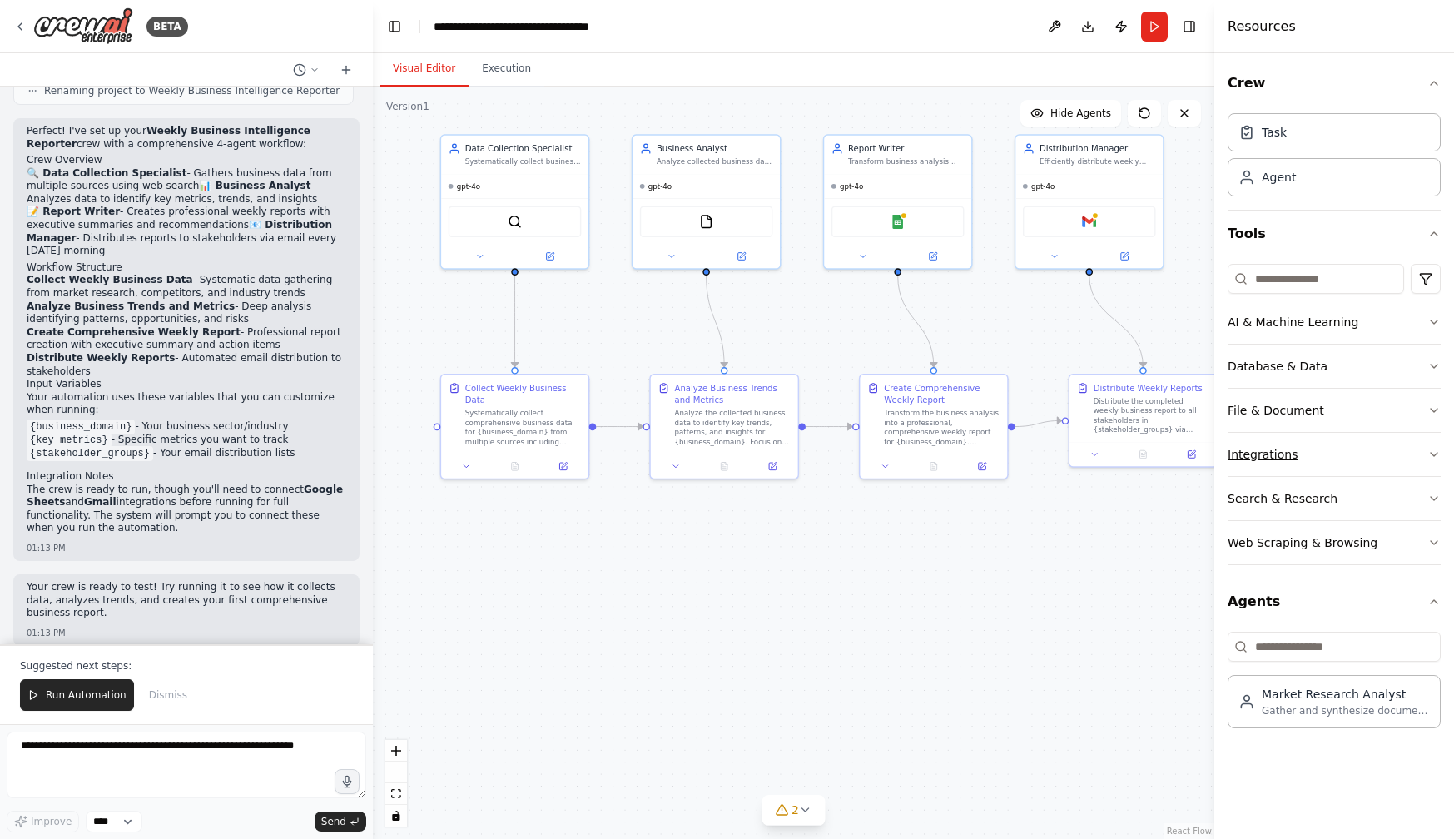
click at [1434, 444] on button "Integrations" at bounding box center [1334, 454] width 213 height 43
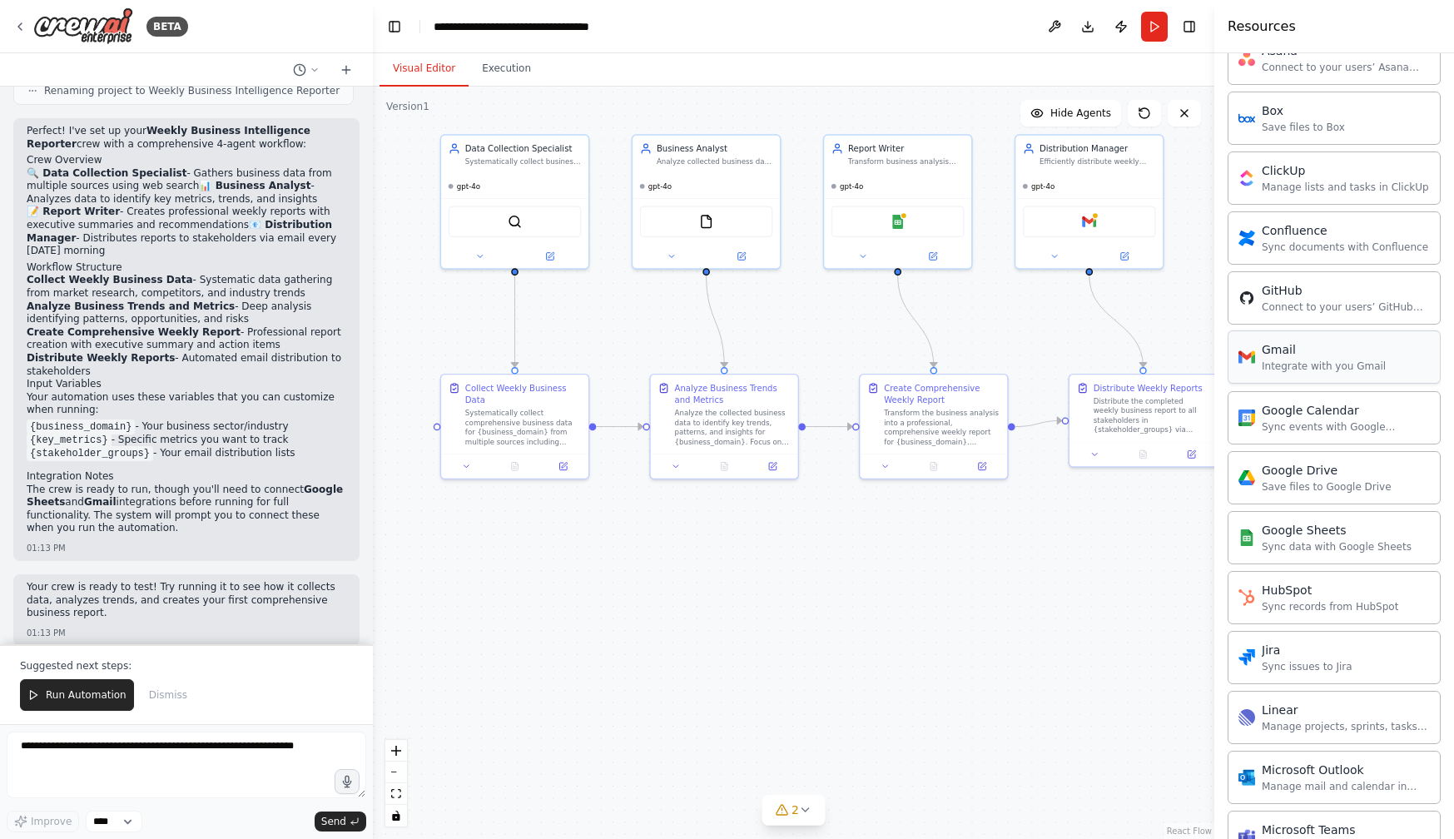
scroll to position [365, 0]
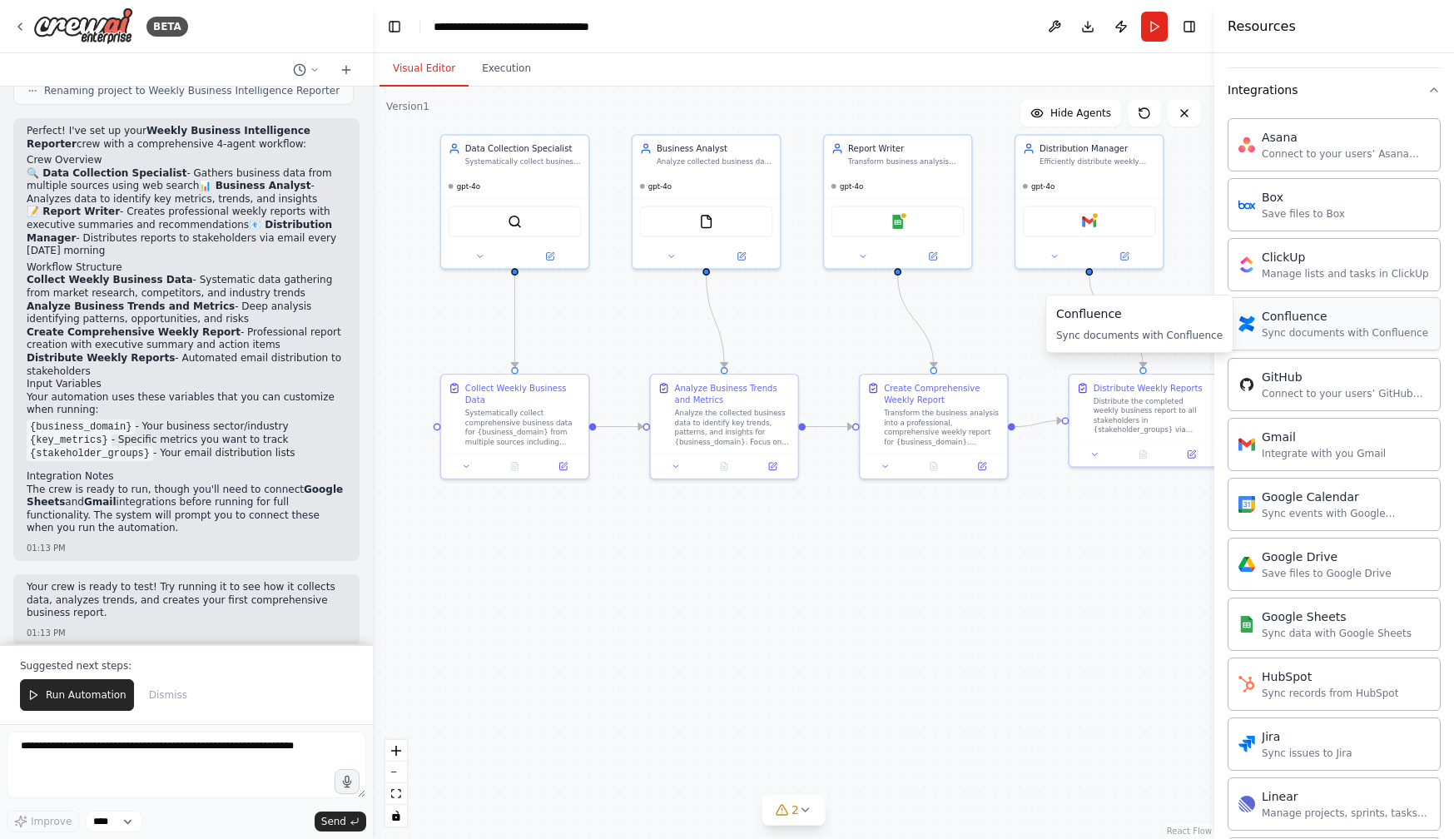
click at [1317, 330] on div "Sync documents with Confluence" at bounding box center [1345, 332] width 166 height 13
click at [1312, 326] on div "Sync documents with Confluence" at bounding box center [1345, 332] width 166 height 13
click at [911, 219] on img at bounding box center [909, 219] width 14 height 14
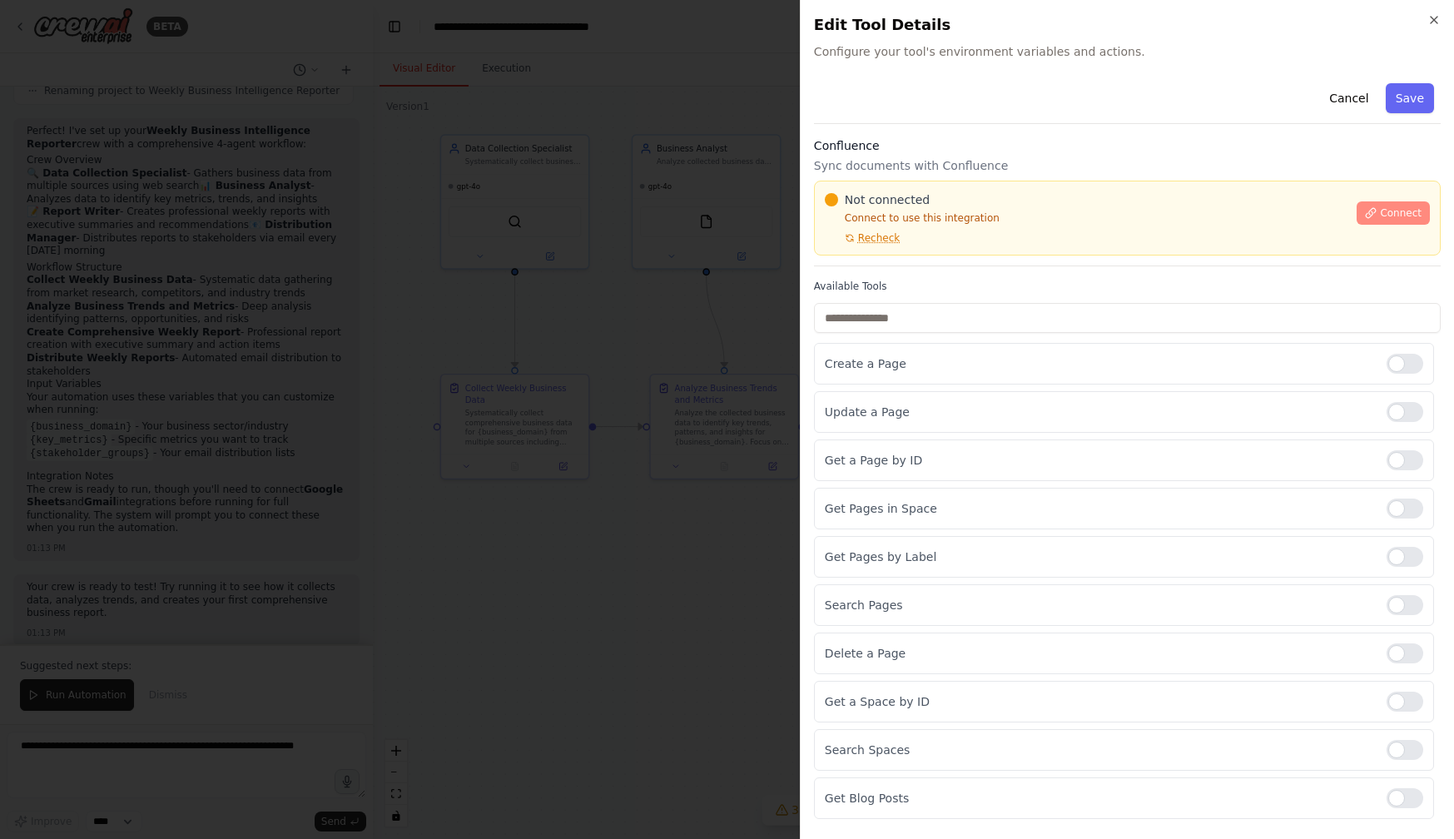
click at [1386, 218] on span "Connect" at bounding box center [1401, 212] width 42 height 13
click at [929, 283] on label "Available Tools" at bounding box center [1127, 286] width 627 height 13
click at [914, 285] on label "Available Tools" at bounding box center [1127, 286] width 627 height 13
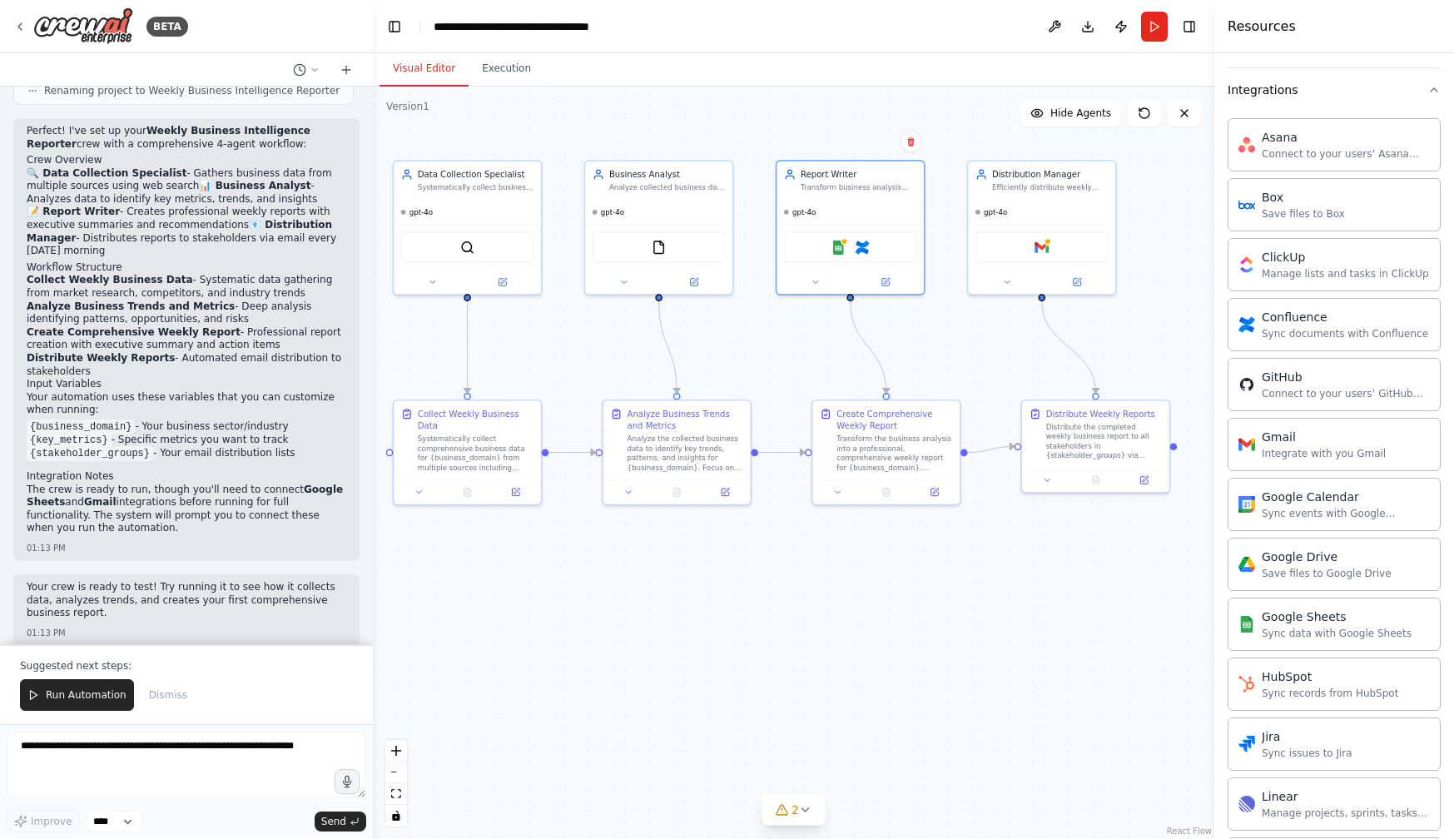
drag, startPoint x: 863, startPoint y: 601, endPoint x: 816, endPoint y: 627, distance: 54.0
click at [816, 627] on div ".deletable-edge-delete-btn { width: 20px; height: 20px; border: 0px solid #ffff…" at bounding box center [793, 463] width 841 height 752
click at [817, 281] on icon at bounding box center [816, 280] width 10 height 10
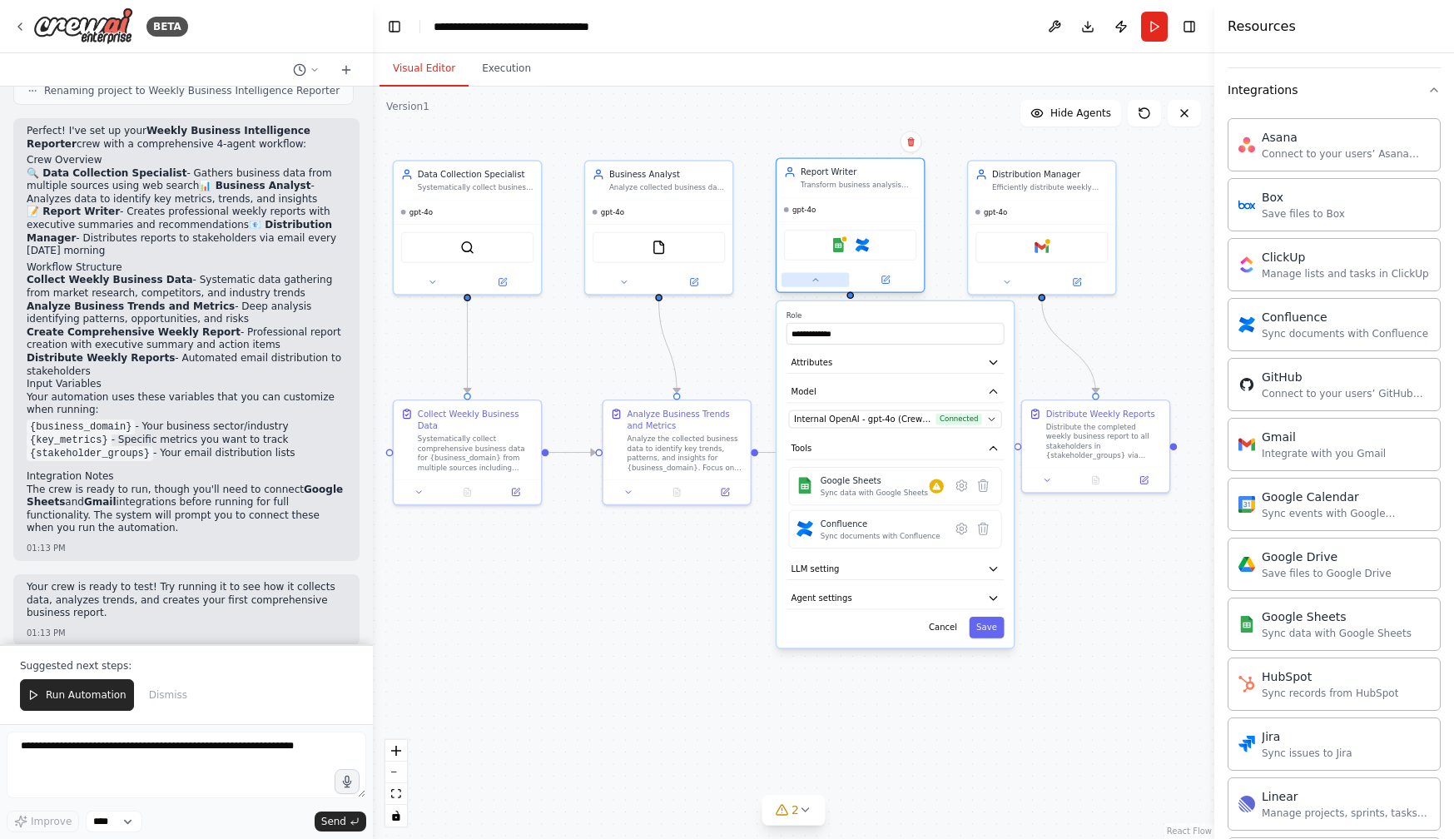
click at [818, 280] on icon at bounding box center [816, 280] width 10 height 10
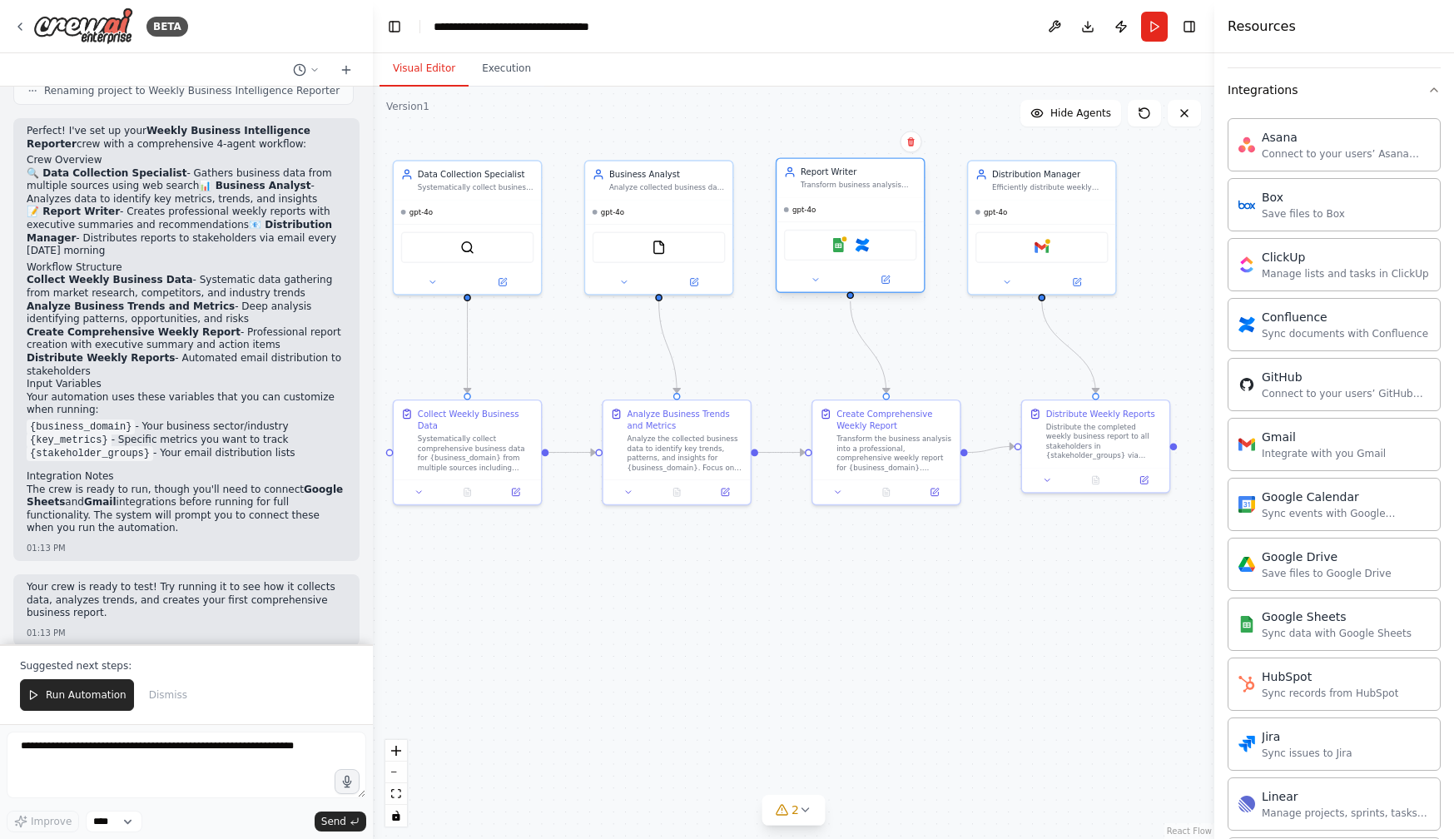
click at [857, 181] on div "Transform business analysis and insights into comprehensive, professional weekl…" at bounding box center [859, 186] width 116 height 10
click at [856, 183] on div "Transform business analysis and insights into comprehensive, professional weekl…" at bounding box center [859, 186] width 116 height 10
click at [863, 428] on div "Create Comprehensive Weekly Report" at bounding box center [894, 417] width 116 height 24
click at [841, 493] on icon at bounding box center [838, 490] width 10 height 10
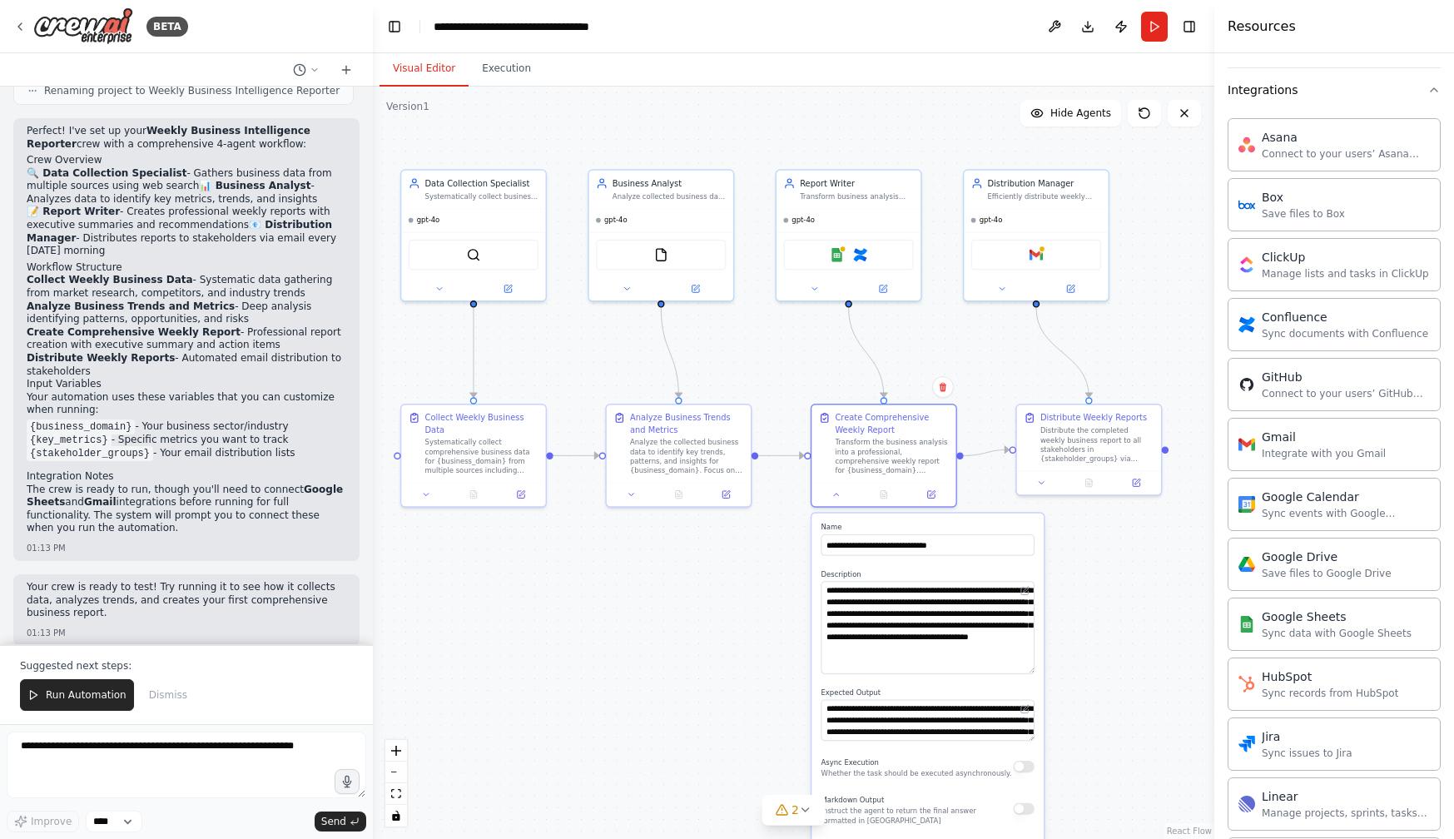
drag, startPoint x: 1029, startPoint y: 619, endPoint x: 1022, endPoint y: 671, distance: 52.1
click at [1022, 671] on textarea "**********" at bounding box center [927, 627] width 213 height 92
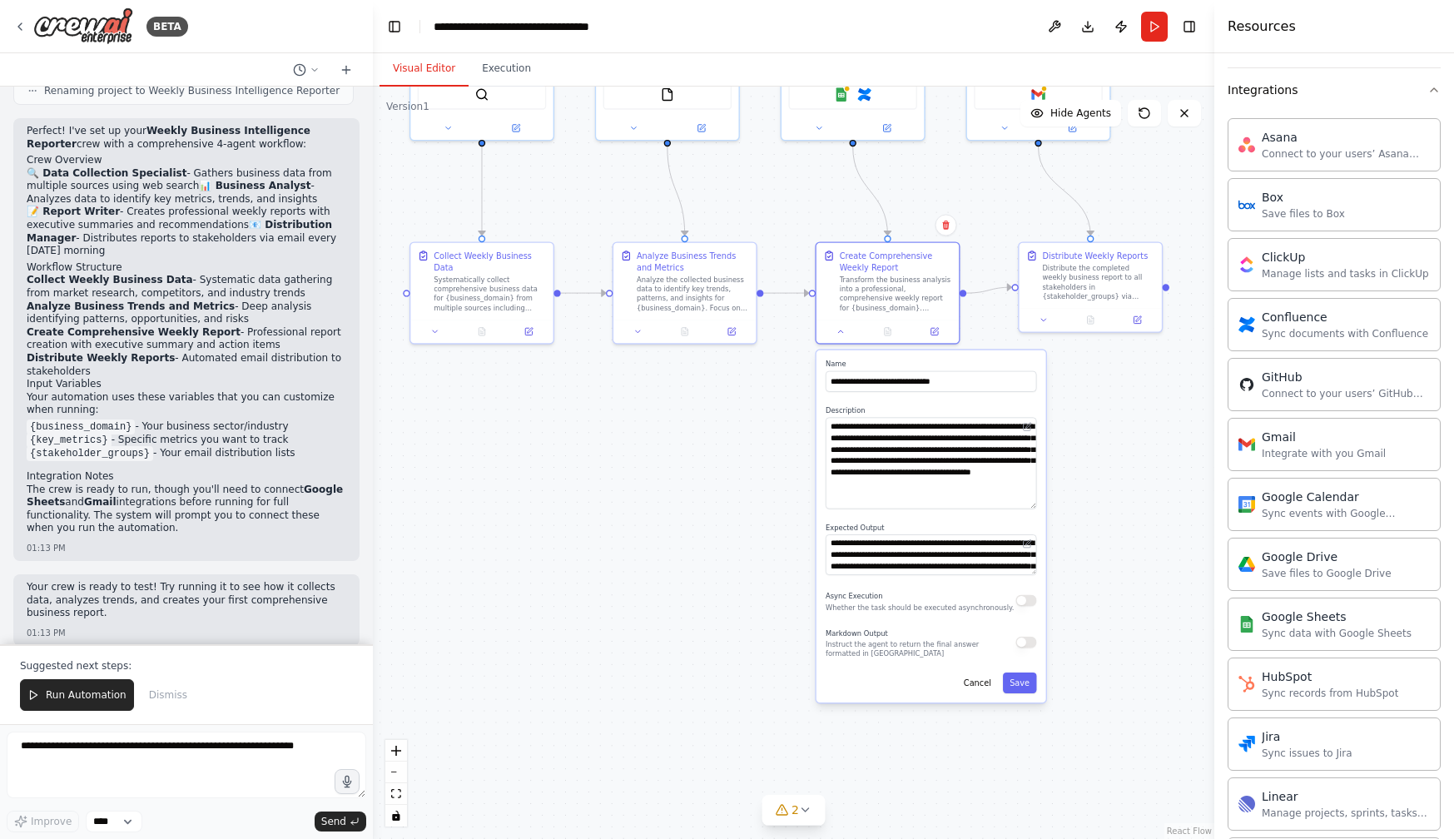
drag, startPoint x: 1077, startPoint y: 657, endPoint x: 1079, endPoint y: 493, distance: 164.0
click at [1079, 493] on div ".deletable-edge-delete-btn { width: 20px; height: 20px; border: 0px solid #ffff…" at bounding box center [793, 463] width 841 height 752
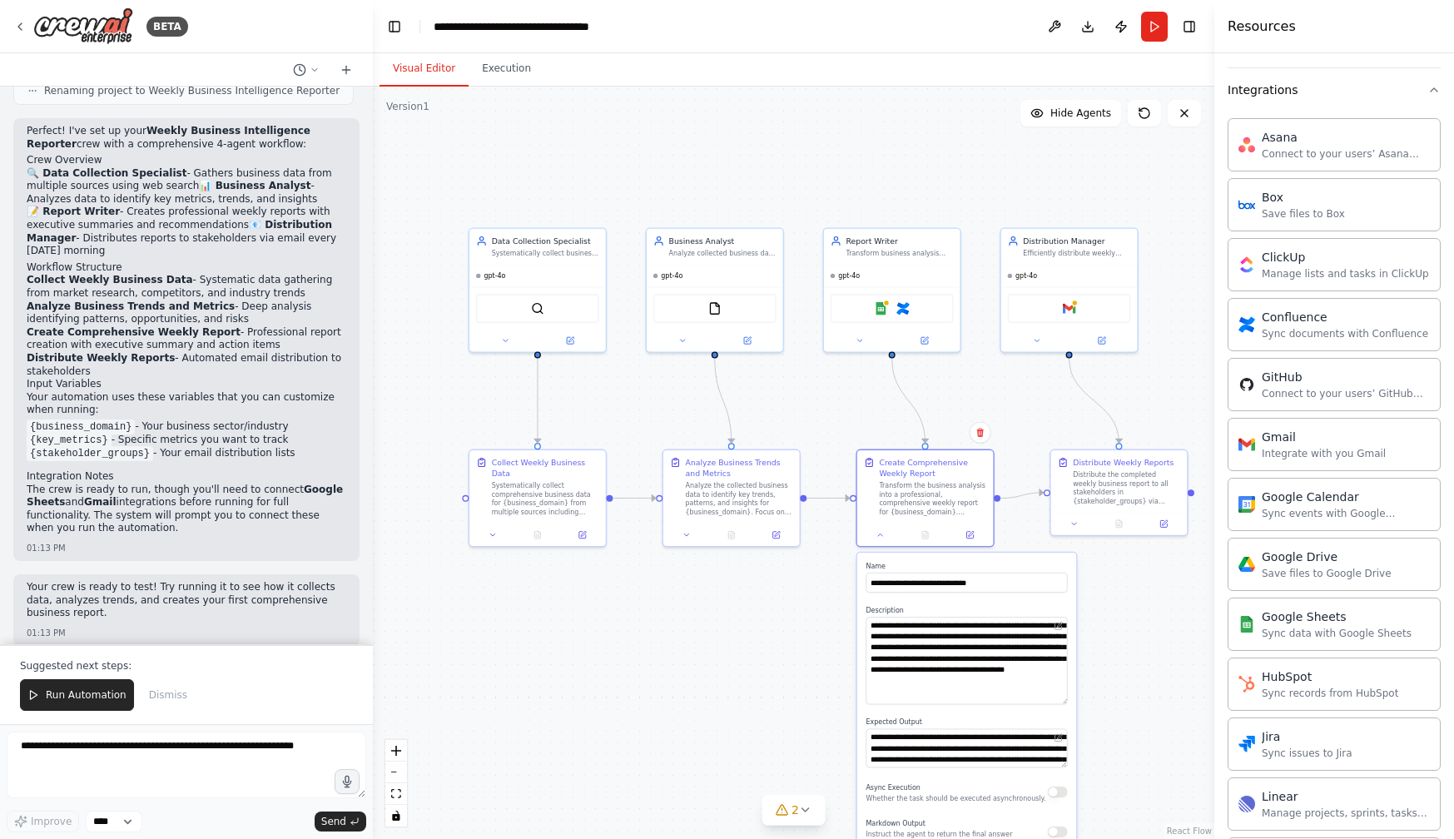
drag, startPoint x: 580, startPoint y: 464, endPoint x: 633, endPoint y: 669, distance: 212.3
click at [633, 669] on div ".deletable-edge-delete-btn { width: 20px; height: 20px; border: 0px solid #ffff…" at bounding box center [793, 463] width 841 height 752
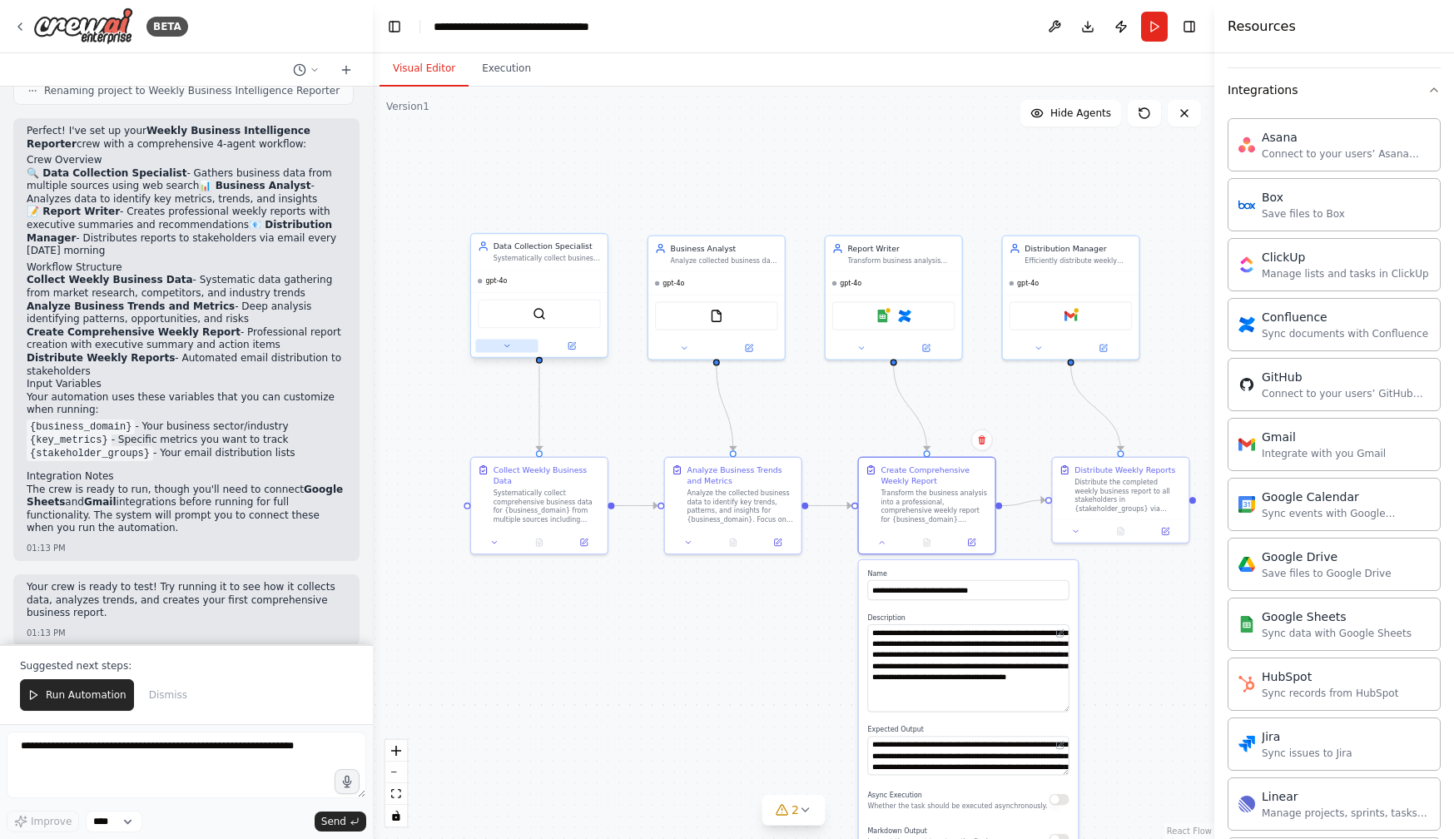
click at [507, 352] on button at bounding box center [506, 346] width 62 height 13
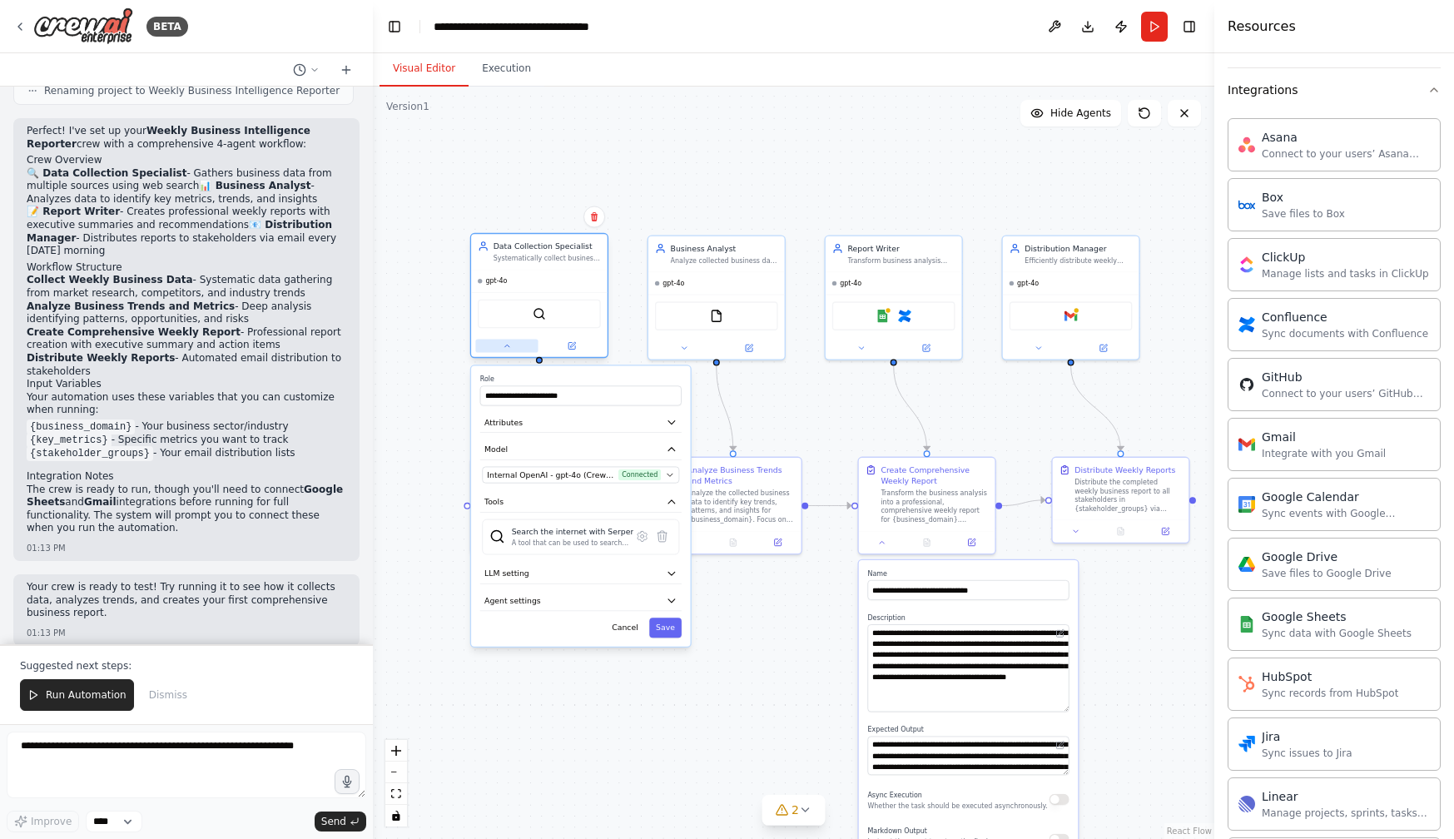
click at [508, 350] on icon at bounding box center [507, 345] width 9 height 9
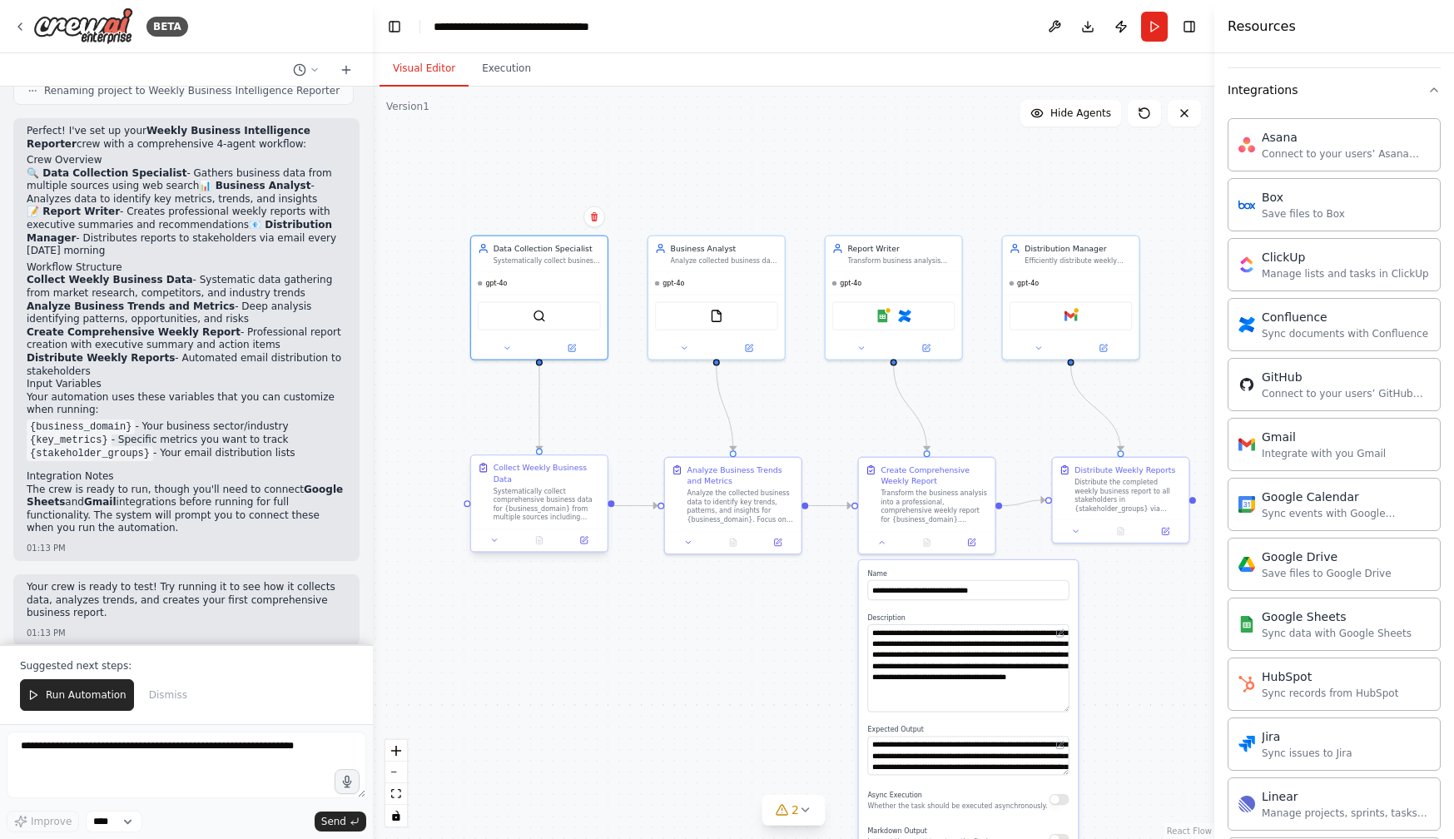
click at [533, 496] on div "Systematically collect comprehensive business data for {business_domain} from m…" at bounding box center [546, 505] width 107 height 36
click at [499, 538] on button at bounding box center [494, 539] width 38 height 13
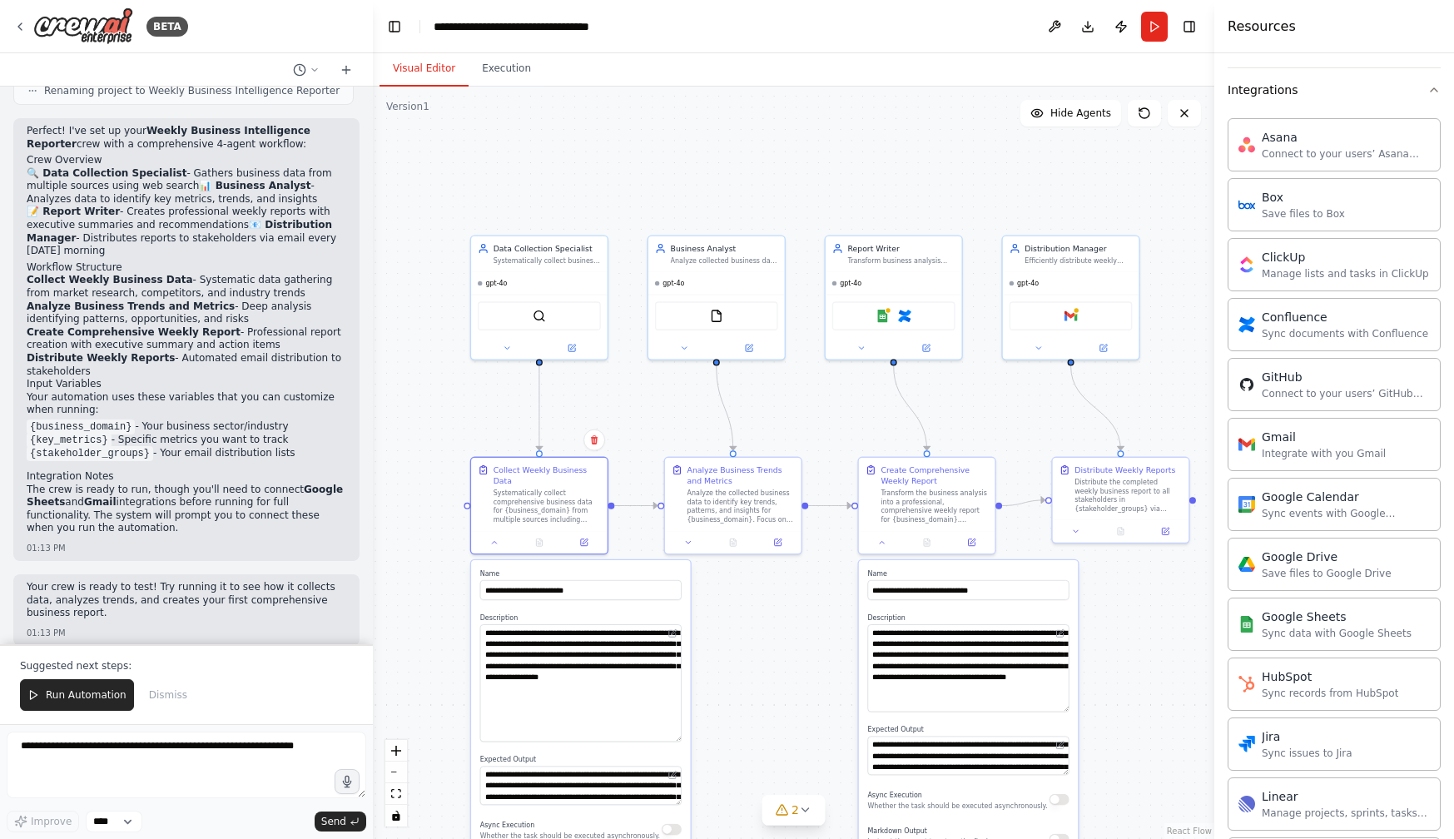
drag, startPoint x: 674, startPoint y: 660, endPoint x: 672, endPoint y: 738, distance: 78.3
click at [672, 738] on textarea "**********" at bounding box center [580, 682] width 201 height 117
click at [493, 540] on icon at bounding box center [495, 540] width 4 height 2
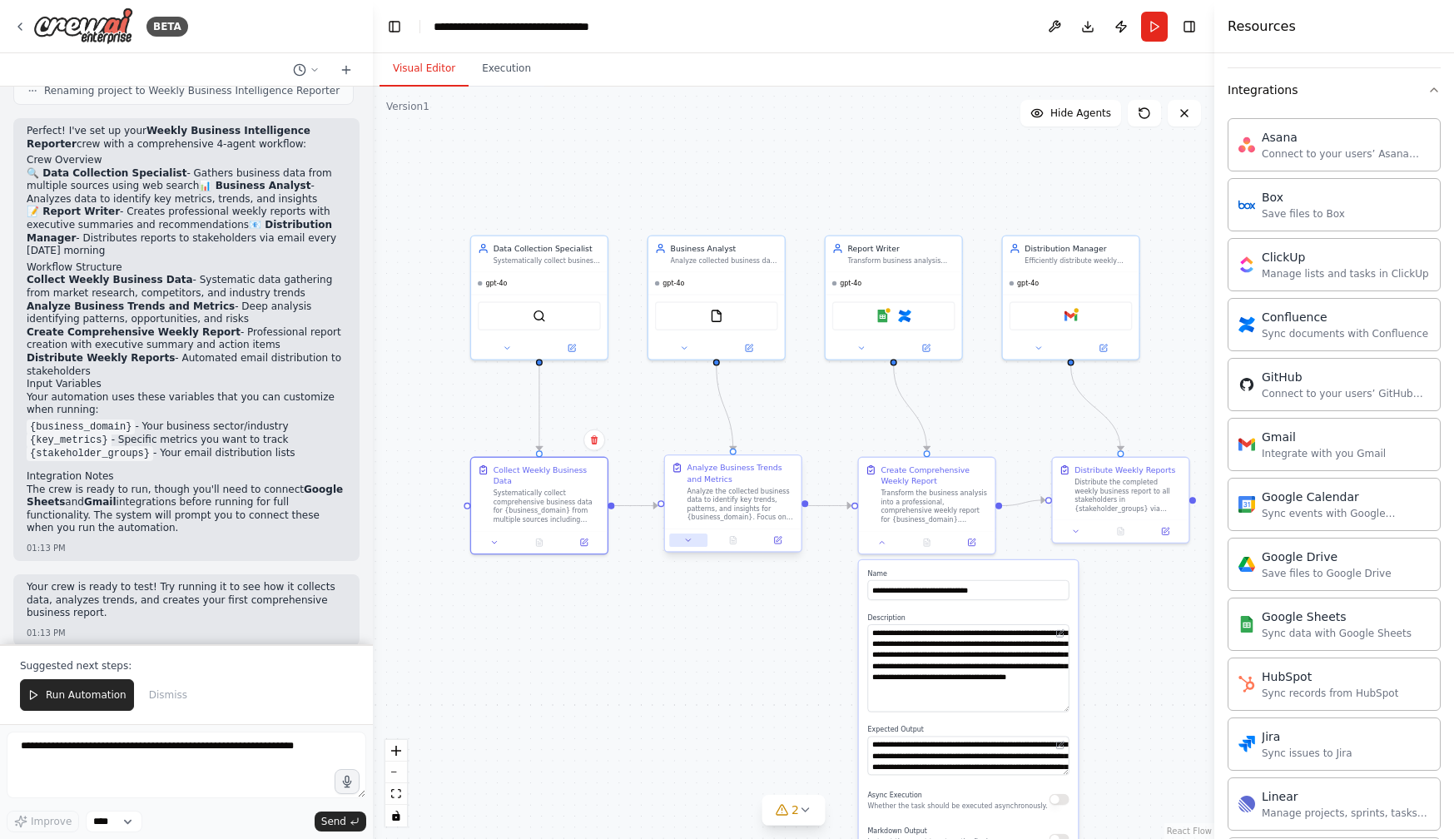
click at [688, 537] on icon at bounding box center [688, 540] width 9 height 9
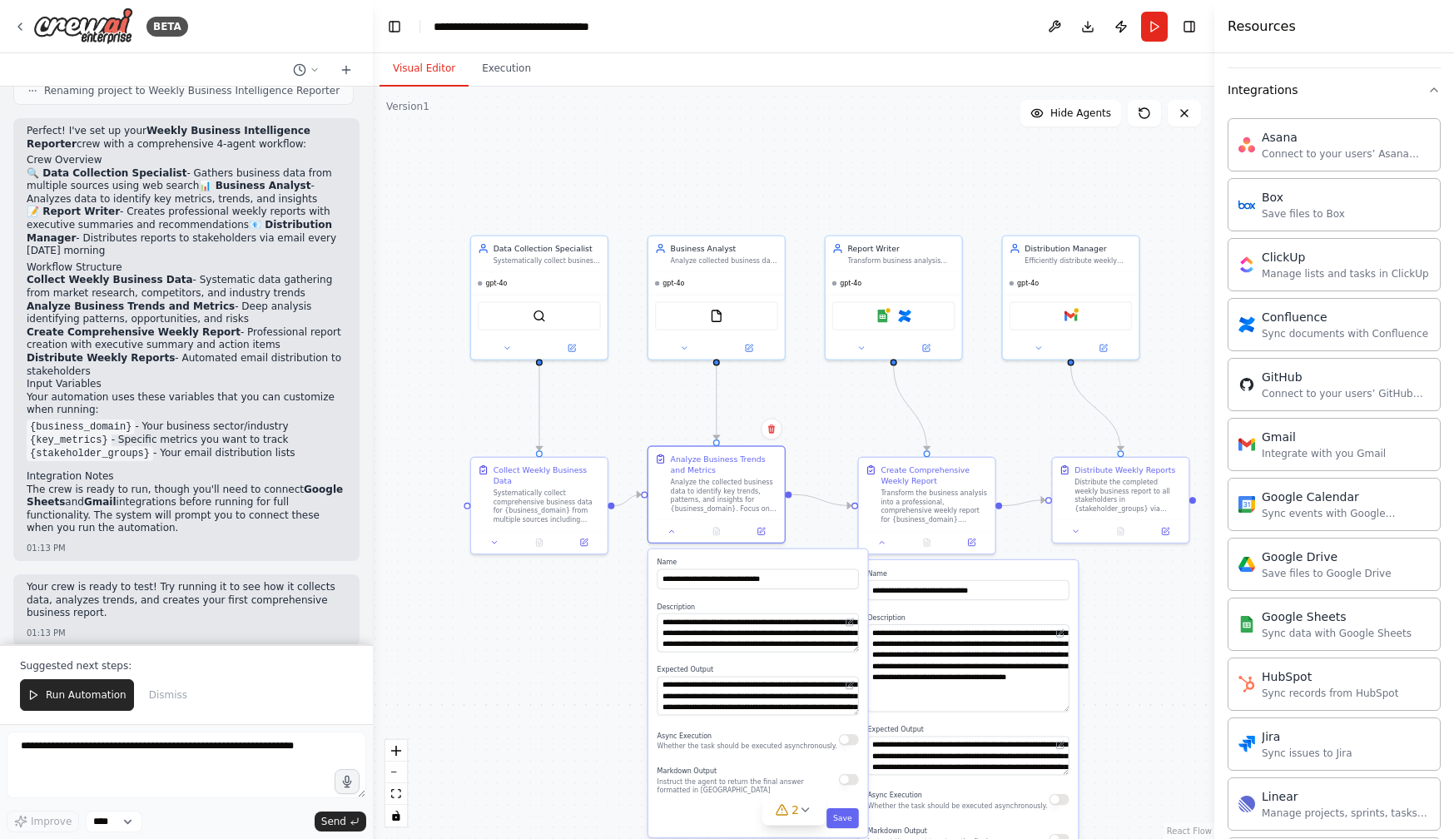
drag, startPoint x: 871, startPoint y: 662, endPoint x: 855, endPoint y: 654, distance: 18.6
click at [855, 654] on div "**********" at bounding box center [757, 693] width 219 height 288
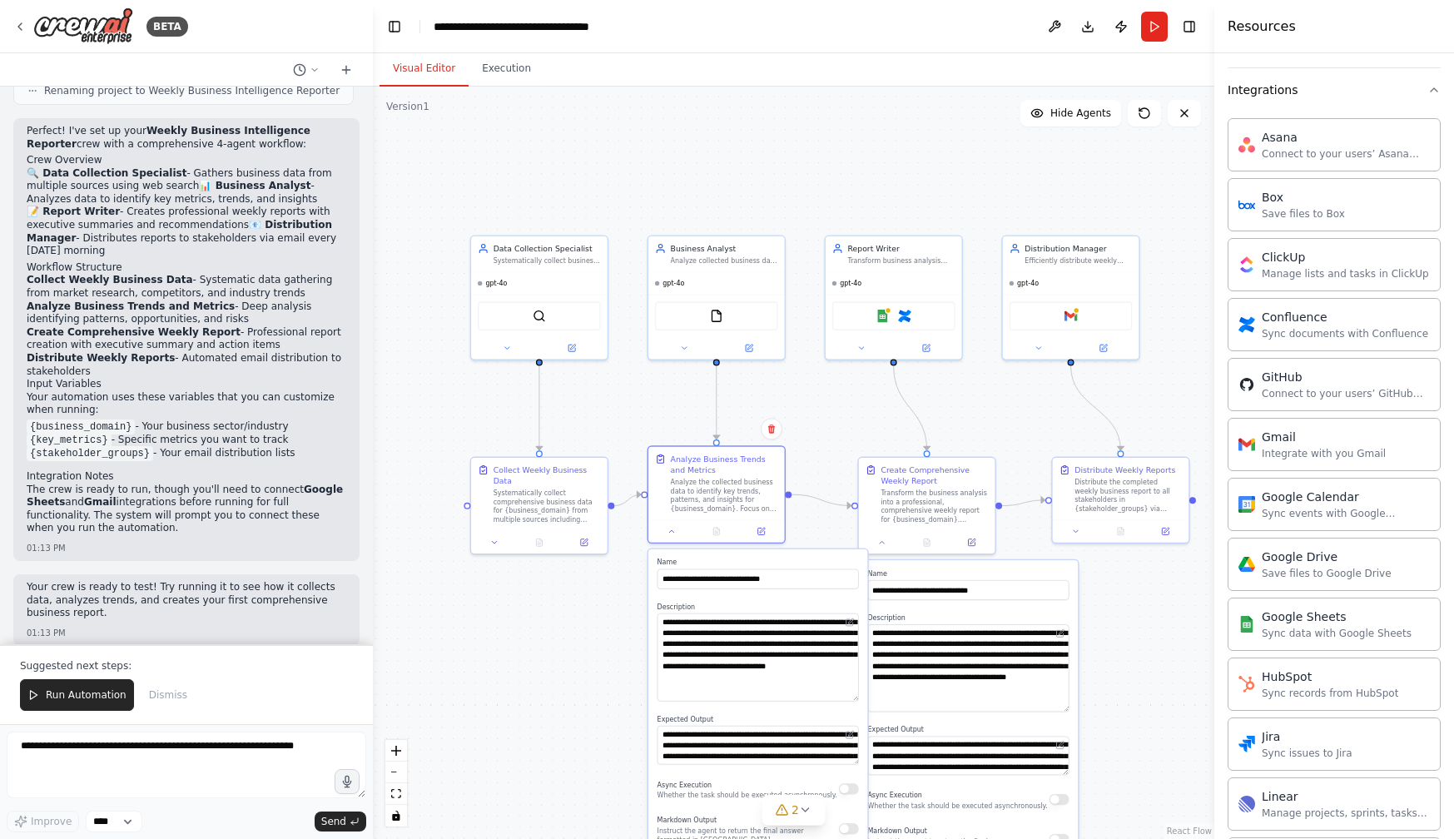
drag, startPoint x: 856, startPoint y: 647, endPoint x: 856, endPoint y: 697, distance: 49.9
click at [856, 697] on textarea "**********" at bounding box center [757, 657] width 201 height 88
click at [612, 646] on div ".deletable-edge-delete-btn { width: 20px; height: 20px; border: 0px solid #ffff…" at bounding box center [793, 463] width 841 height 752
click at [669, 529] on icon at bounding box center [671, 528] width 9 height 9
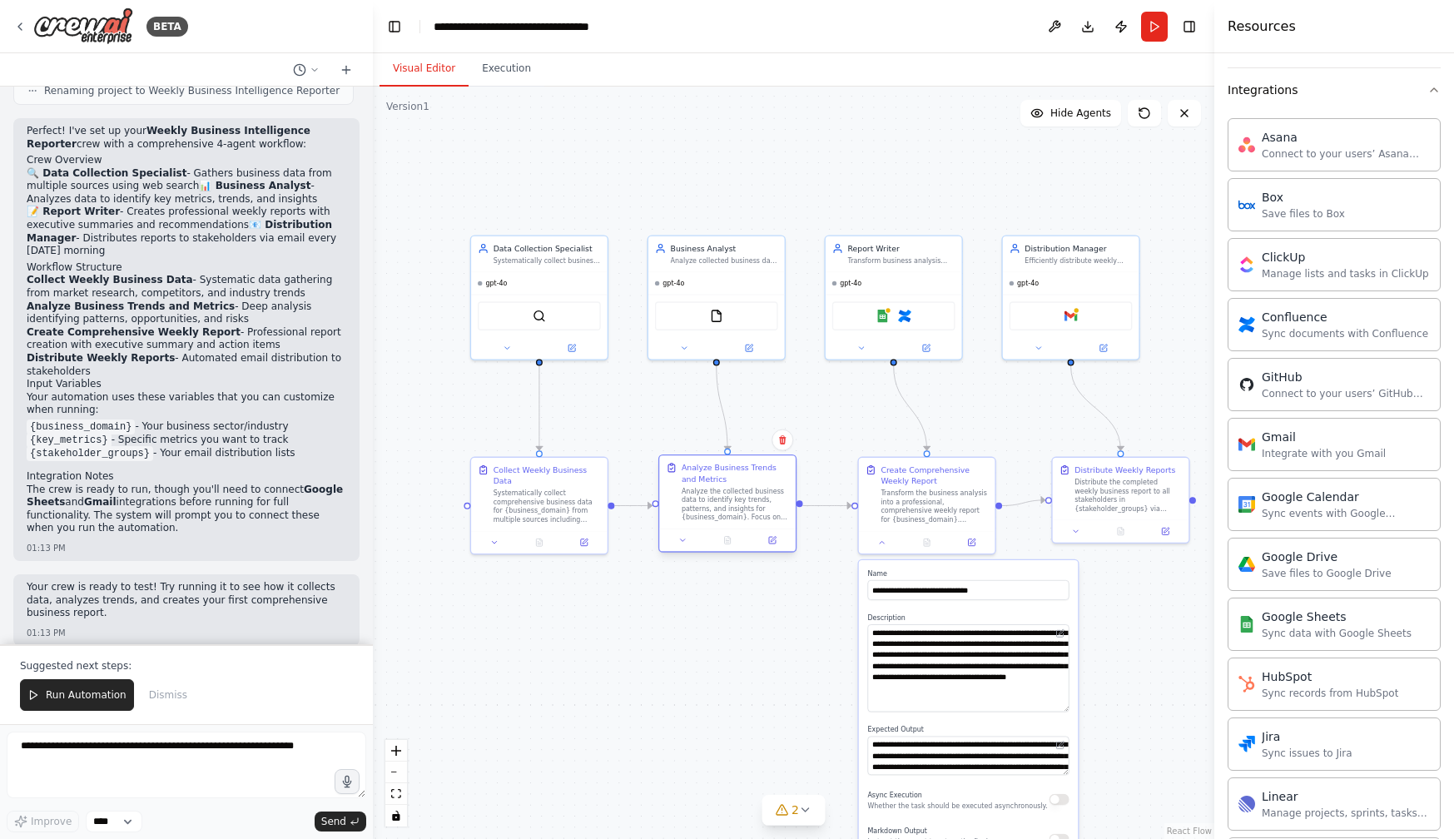
drag, startPoint x: 687, startPoint y: 490, endPoint x: 697, endPoint y: 502, distance: 14.8
click at [697, 502] on div "Analyze the collected business data to identify key trends, patterns, and insig…" at bounding box center [735, 505] width 107 height 36
click at [741, 595] on div ".deletable-edge-delete-btn { width: 20px; height: 20px; border: 0px solid #ffff…" at bounding box center [793, 463] width 841 height 752
click at [881, 543] on icon at bounding box center [882, 540] width 9 height 9
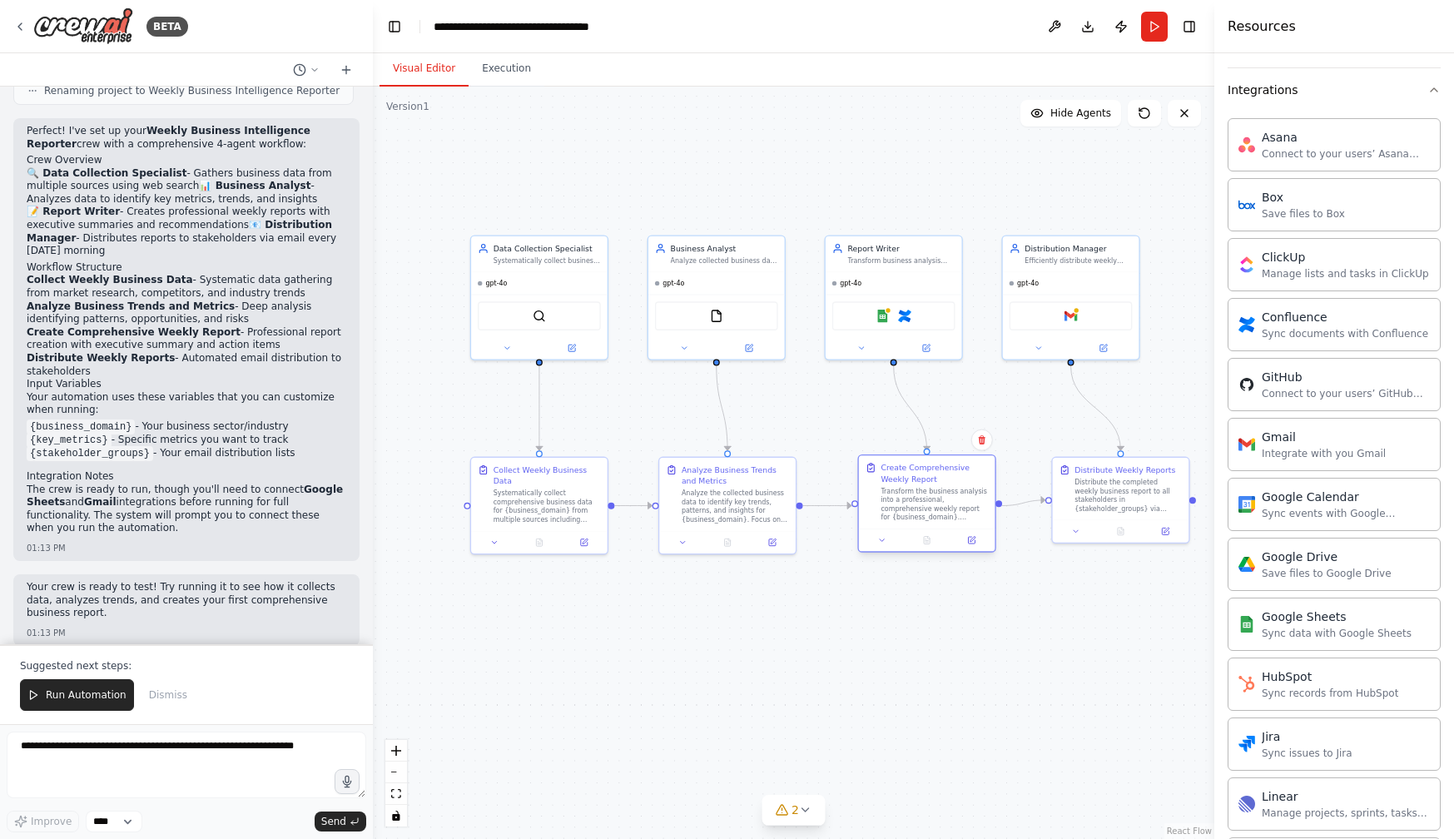
click at [906, 521] on div "Transform the business analysis into a professional, comprehensive weekly repor…" at bounding box center [933, 505] width 107 height 36
click at [890, 540] on button at bounding box center [882, 539] width 38 height 13
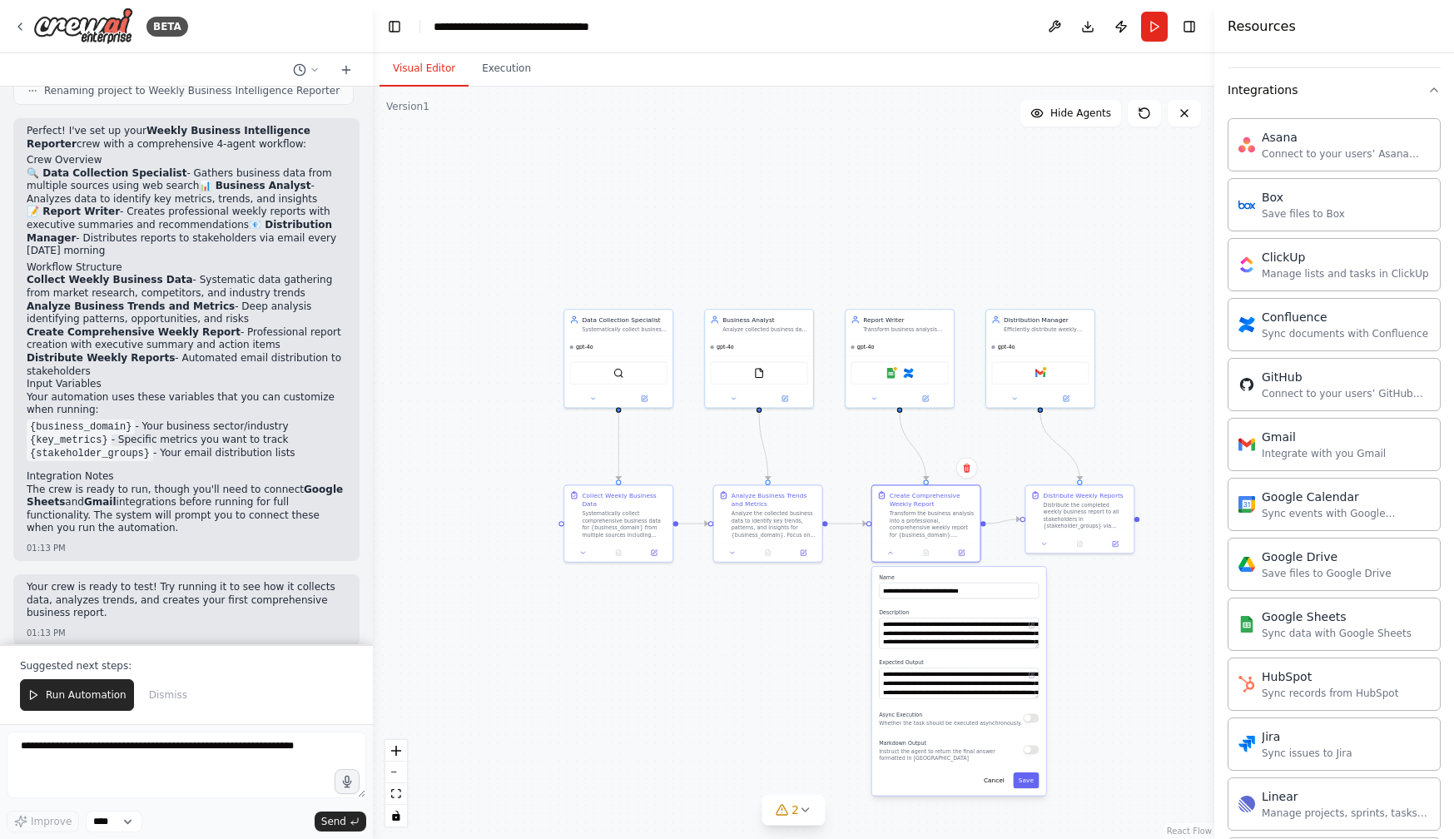
click at [1172, 694] on div ".deletable-edge-delete-btn { width: 20px; height: 20px; border: 0px solid #ffff…" at bounding box center [793, 463] width 841 height 752
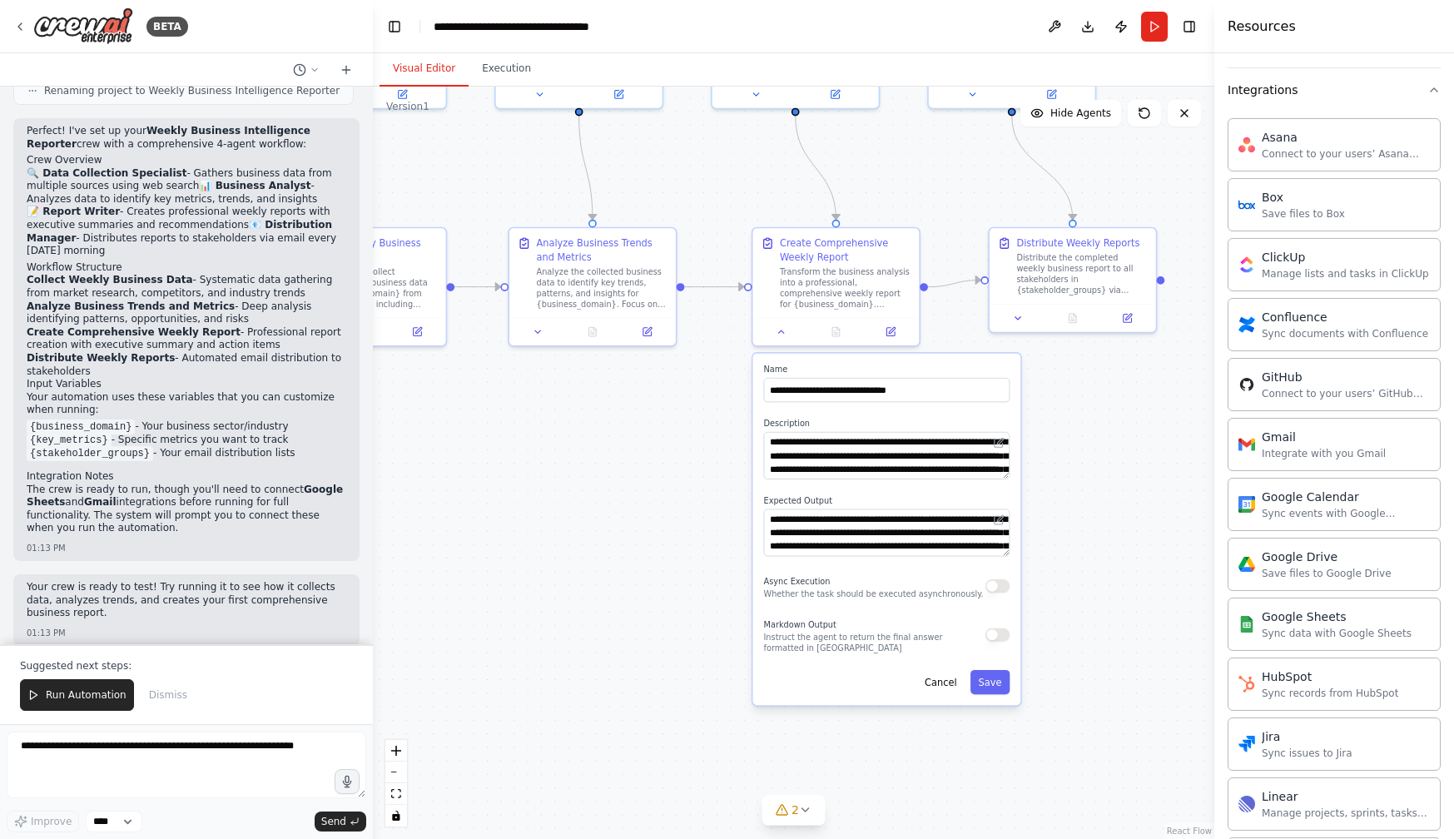
drag, startPoint x: 1083, startPoint y: 627, endPoint x: 1095, endPoint y: 482, distance: 146.2
click at [1095, 482] on div ".deletable-edge-delete-btn { width: 20px; height: 20px; border: 0px solid #ffff…" at bounding box center [793, 463] width 841 height 752
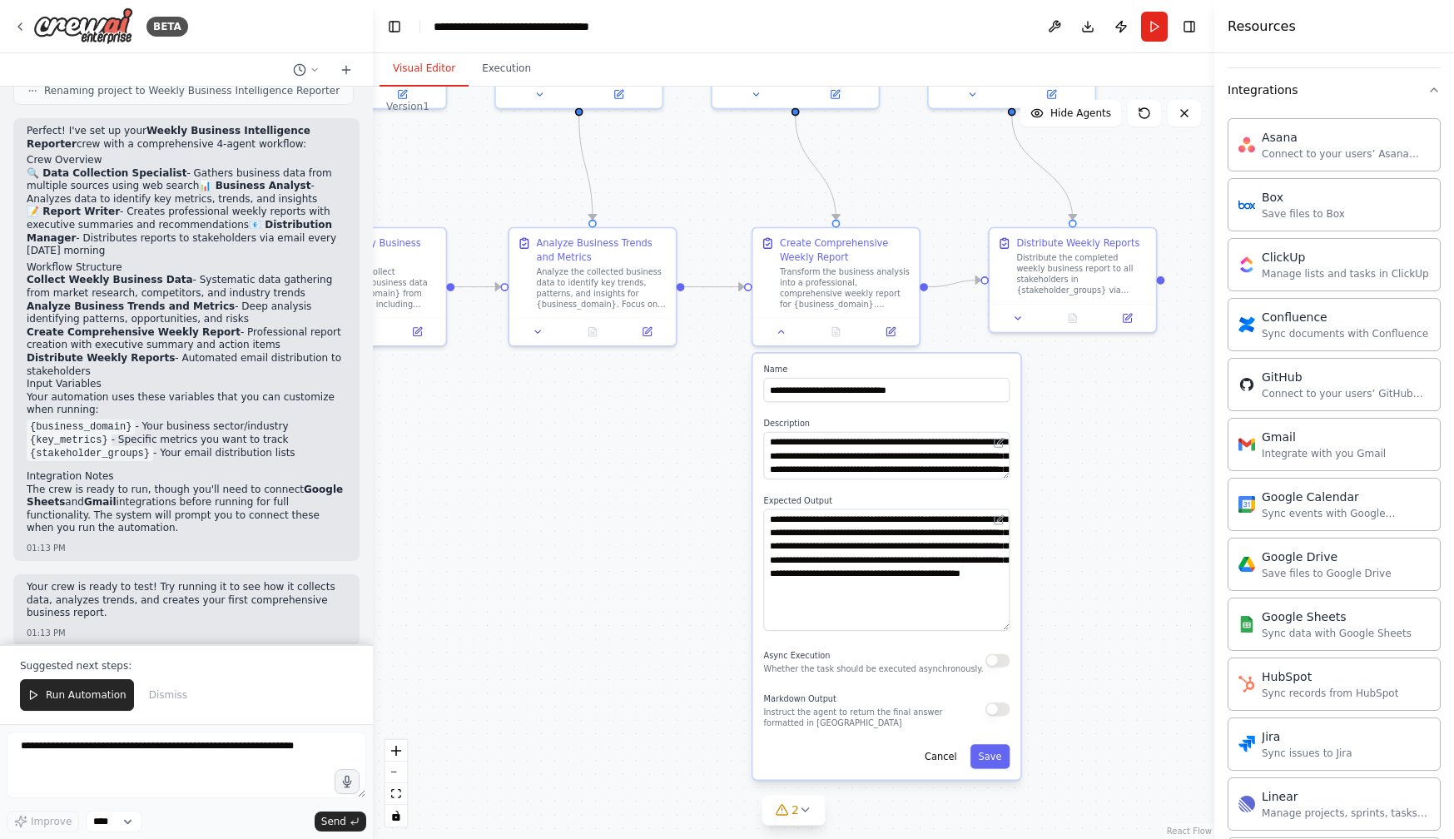
drag, startPoint x: 1008, startPoint y: 553, endPoint x: 1004, endPoint y: 628, distance: 75.0
click at [1004, 628] on textarea "**********" at bounding box center [886, 570] width 246 height 122
click at [1081, 533] on div ".deletable-edge-delete-btn { width: 20px; height: 20px; border: 0px solid #ffff…" at bounding box center [793, 463] width 841 height 752
click at [791, 329] on button at bounding box center [781, 329] width 47 height 17
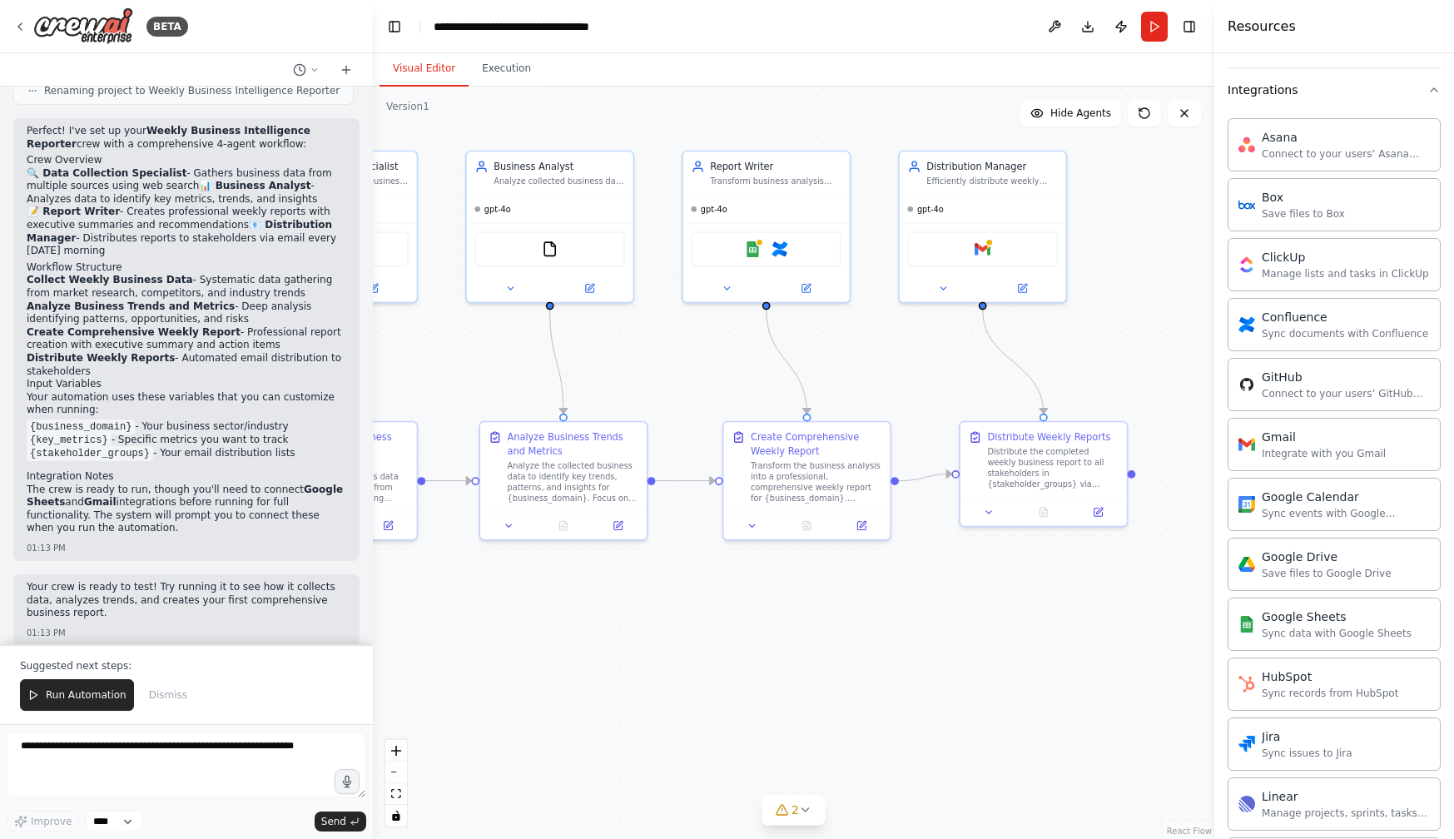
drag, startPoint x: 843, startPoint y: 438, endPoint x: 815, endPoint y: 630, distance: 194.3
click at [815, 630] on div ".deletable-edge-delete-btn { width: 20px; height: 20px; border: 0px solid #ffff…" at bounding box center [793, 463] width 841 height 752
click at [989, 510] on icon at bounding box center [989, 509] width 11 height 11
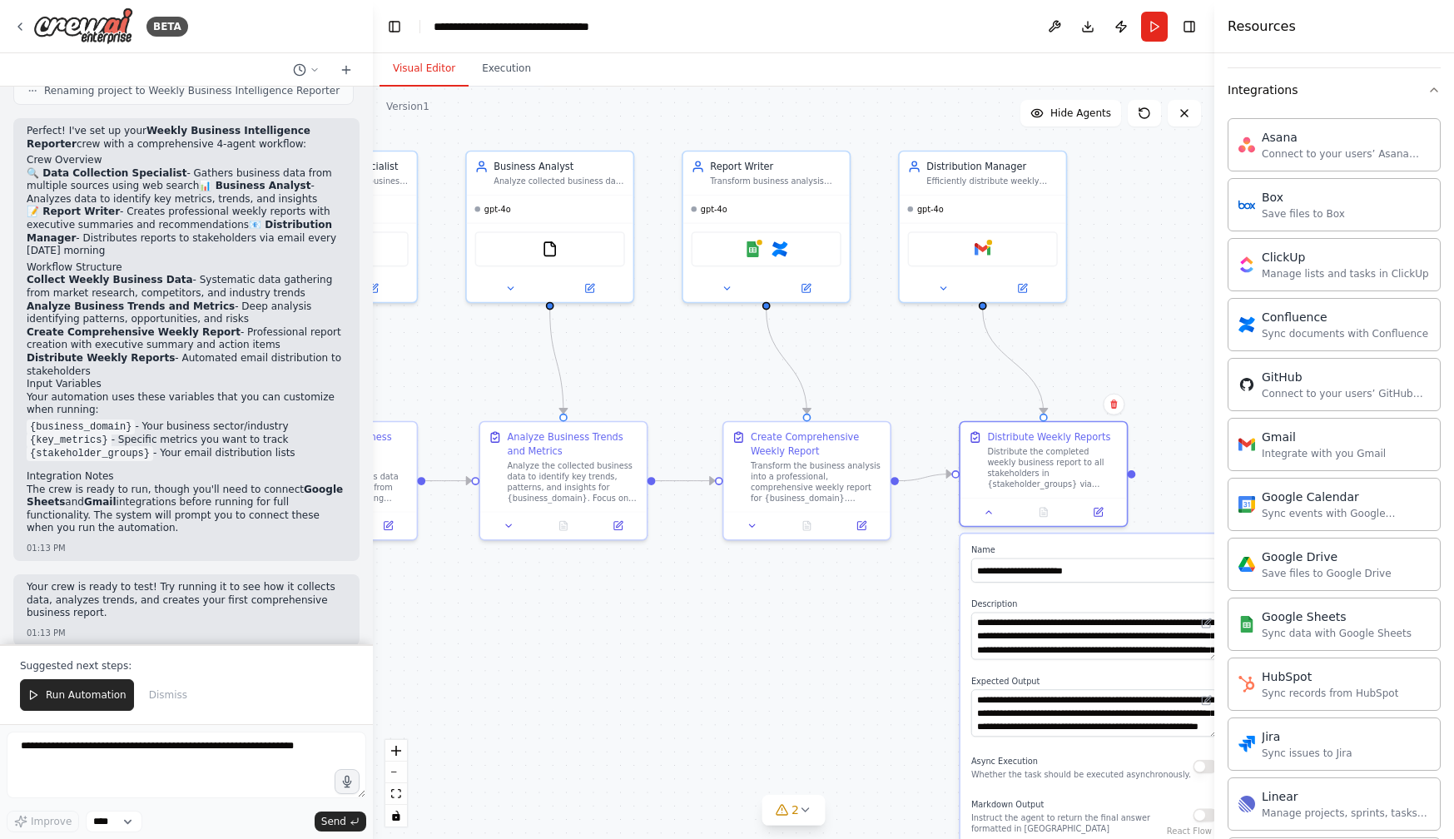
click at [913, 618] on div ".deletable-edge-delete-btn { width: 20px; height: 20px; border: 0px solid #ffff…" at bounding box center [793, 463] width 841 height 752
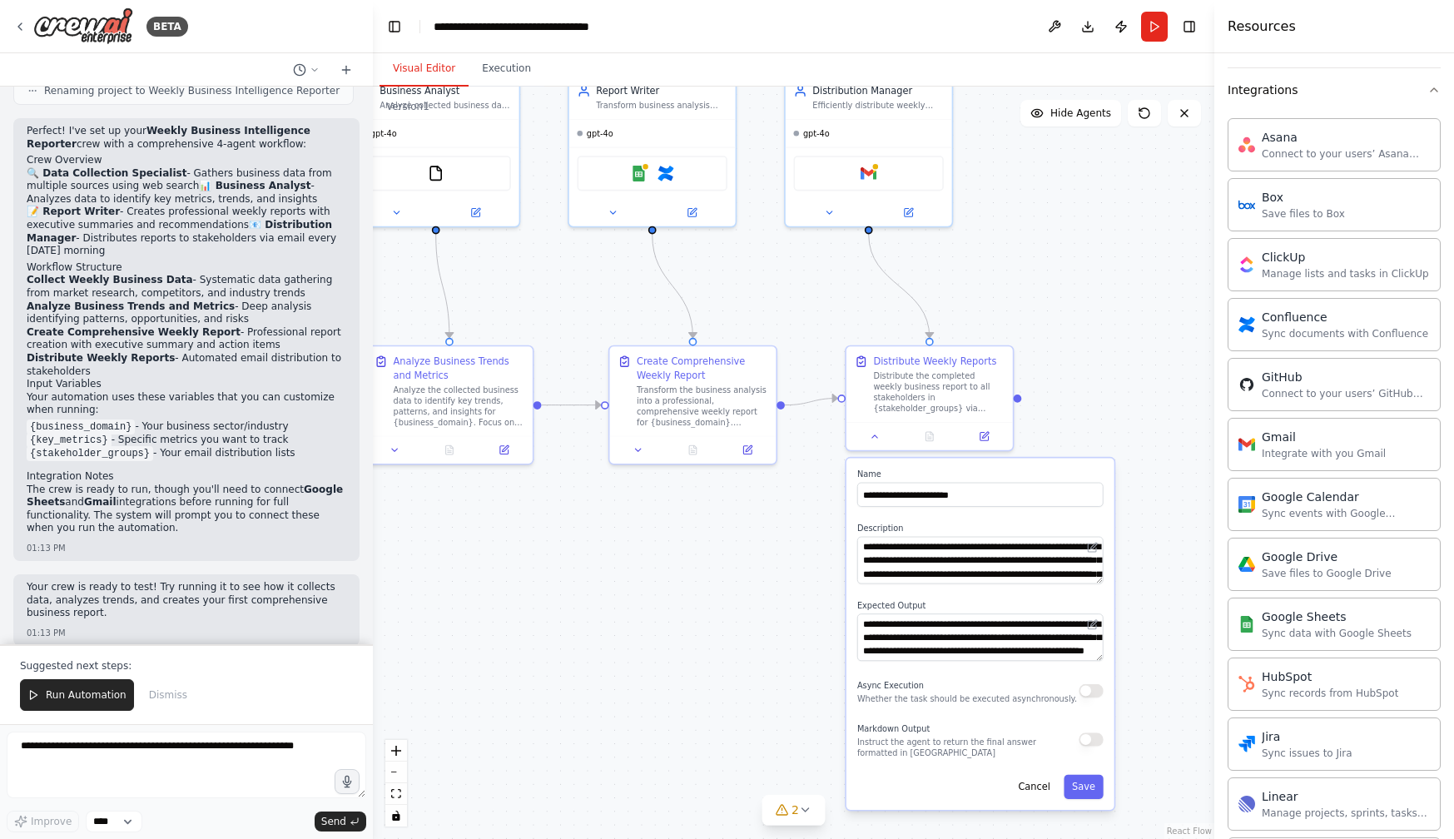
drag, startPoint x: 913, startPoint y: 618, endPoint x: 799, endPoint y: 543, distance: 136.9
click at [799, 543] on div ".deletable-edge-delete-btn { width: 20px; height: 20px; border: 0px solid #ffff…" at bounding box center [793, 463] width 841 height 752
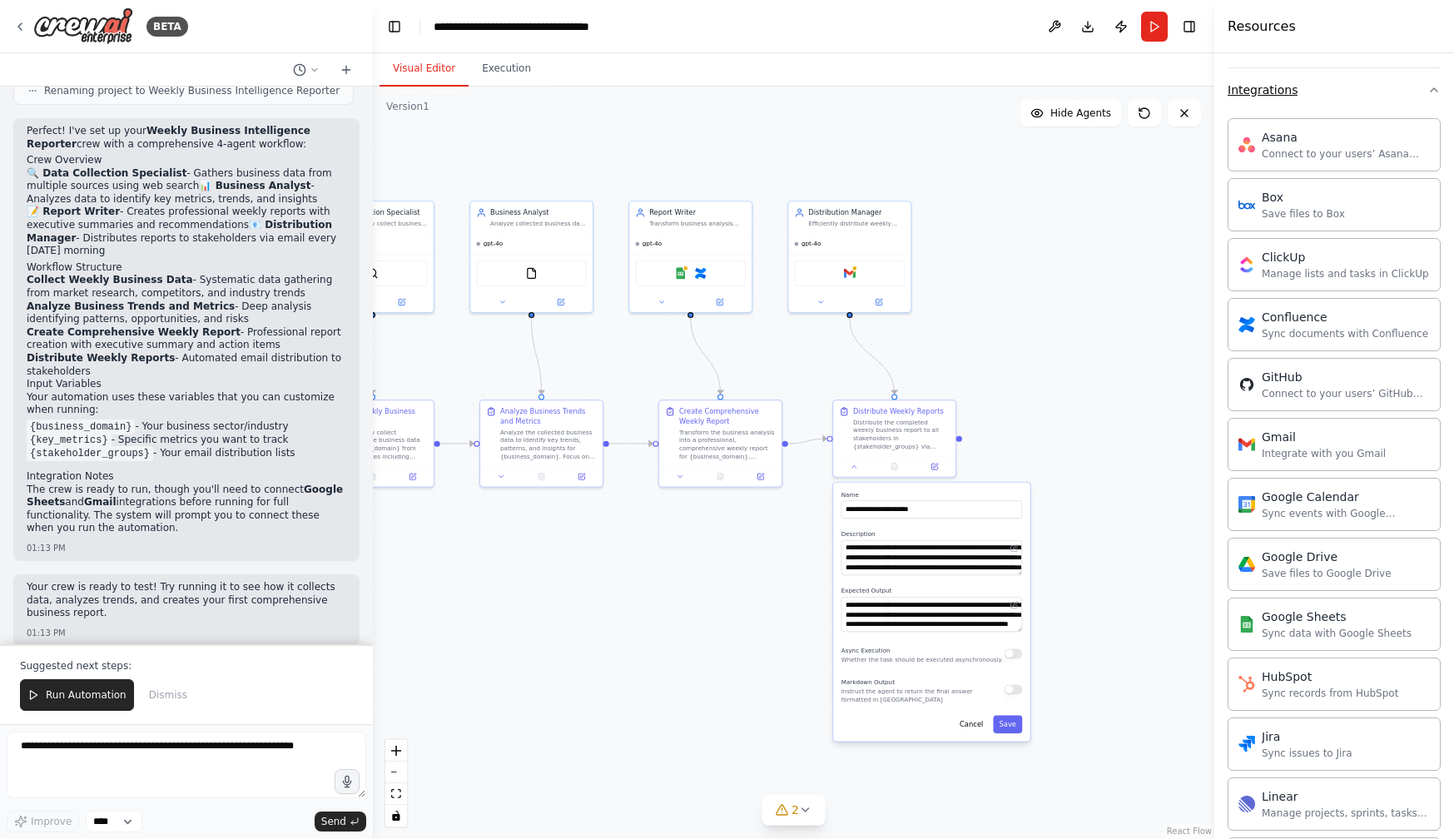
click at [1440, 87] on icon "button" at bounding box center [1433, 89] width 13 height 13
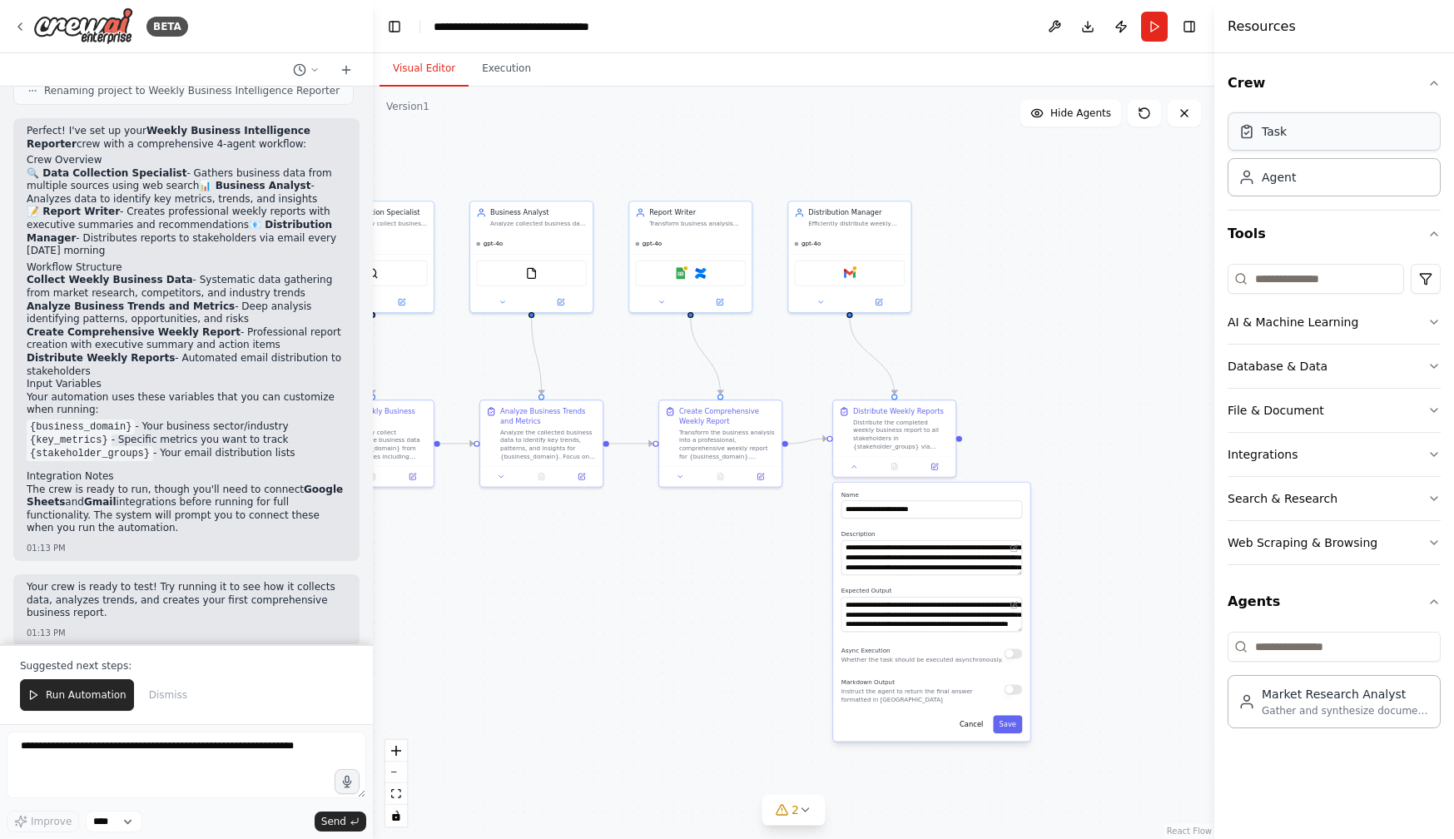
click at [1321, 140] on div "Task" at bounding box center [1334, 131] width 213 height 38
click at [1312, 178] on div "Agent" at bounding box center [1334, 176] width 213 height 38
